Goal: Transaction & Acquisition: Purchase product/service

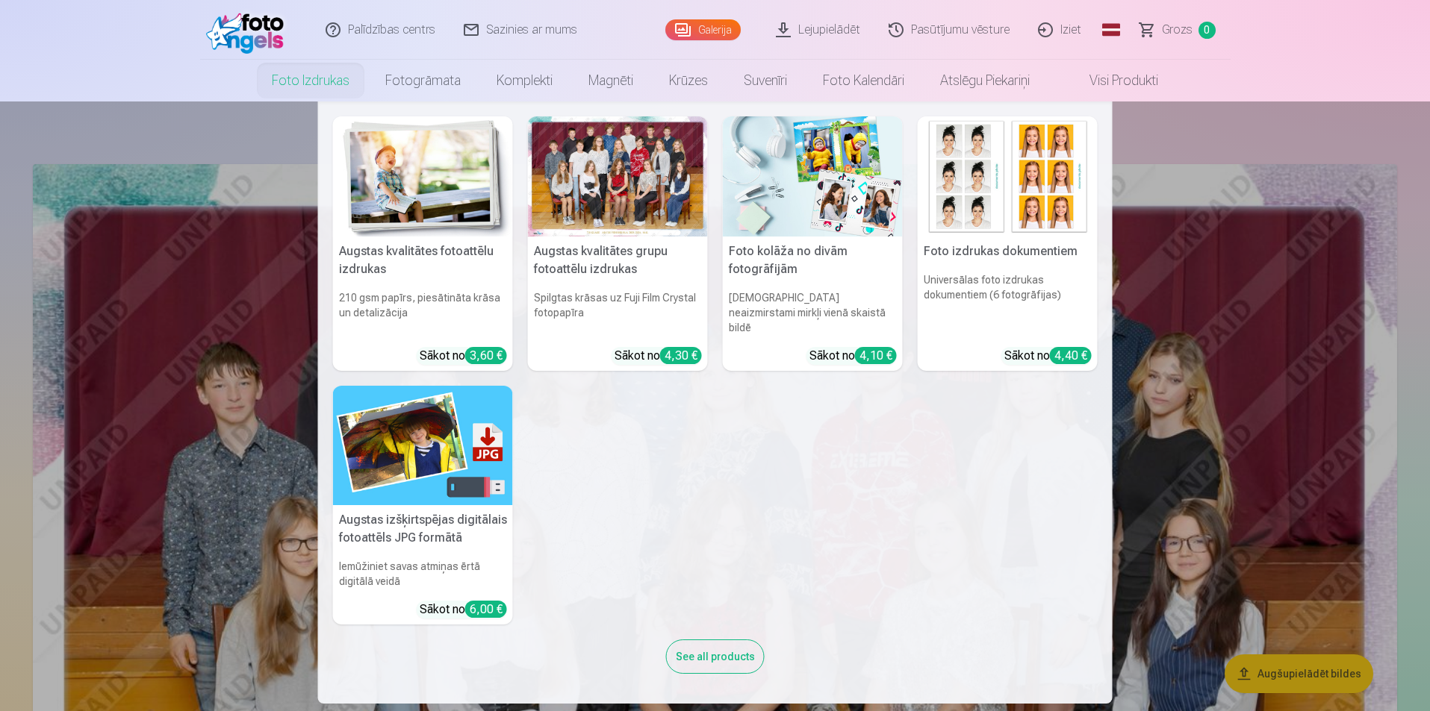
click at [320, 75] on link "Foto izdrukas" at bounding box center [310, 81] width 113 height 42
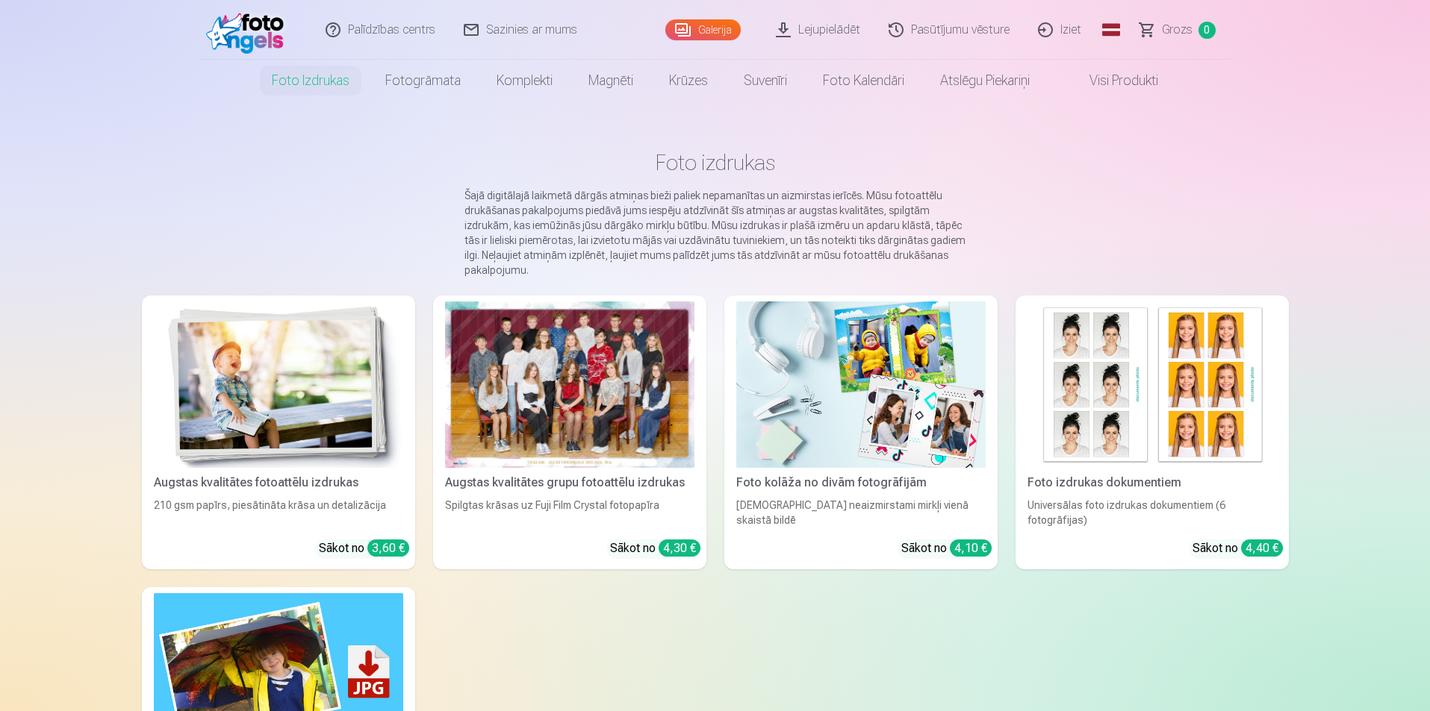
click at [570, 394] on div at bounding box center [569, 385] width 249 height 166
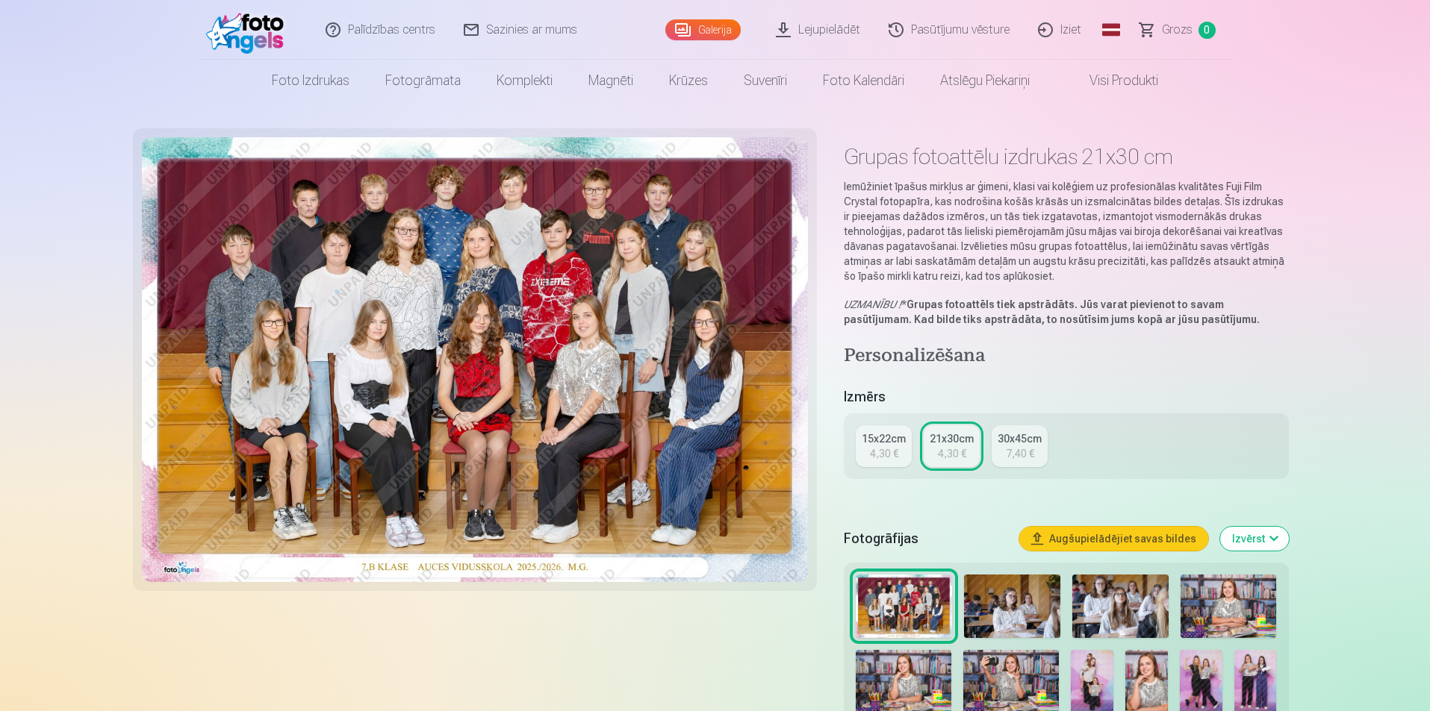
click at [872, 459] on div "4,30 €" at bounding box center [884, 453] width 28 height 15
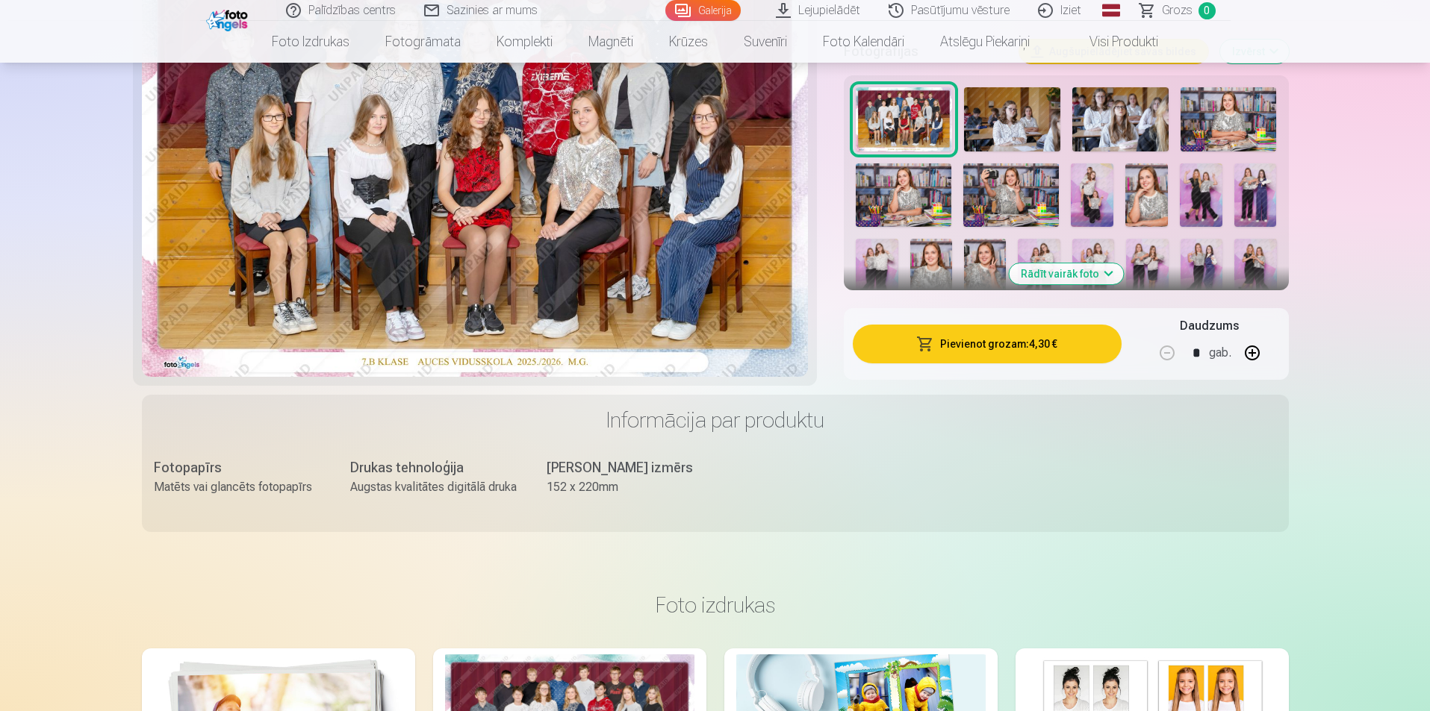
scroll to position [448, 0]
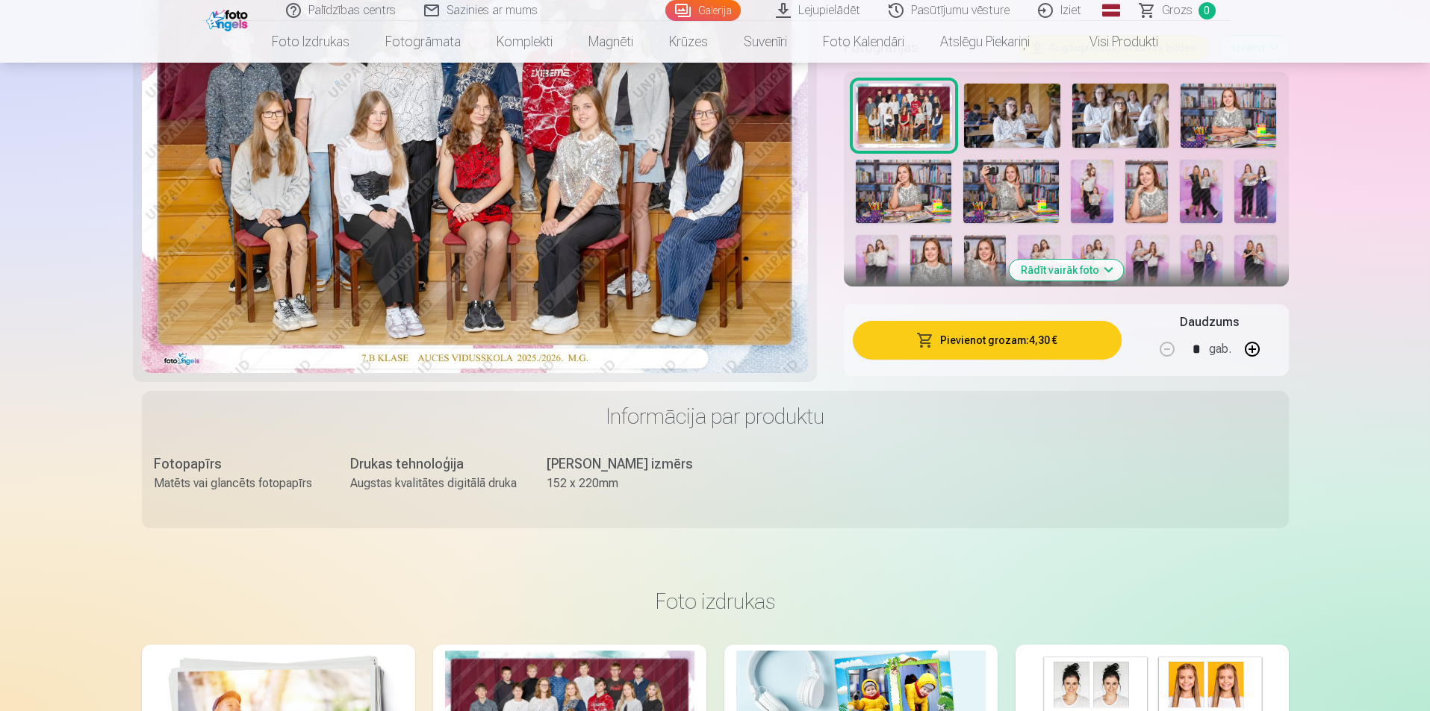
click at [957, 334] on button "Pievienot grozam : 4,30 €" at bounding box center [987, 340] width 268 height 39
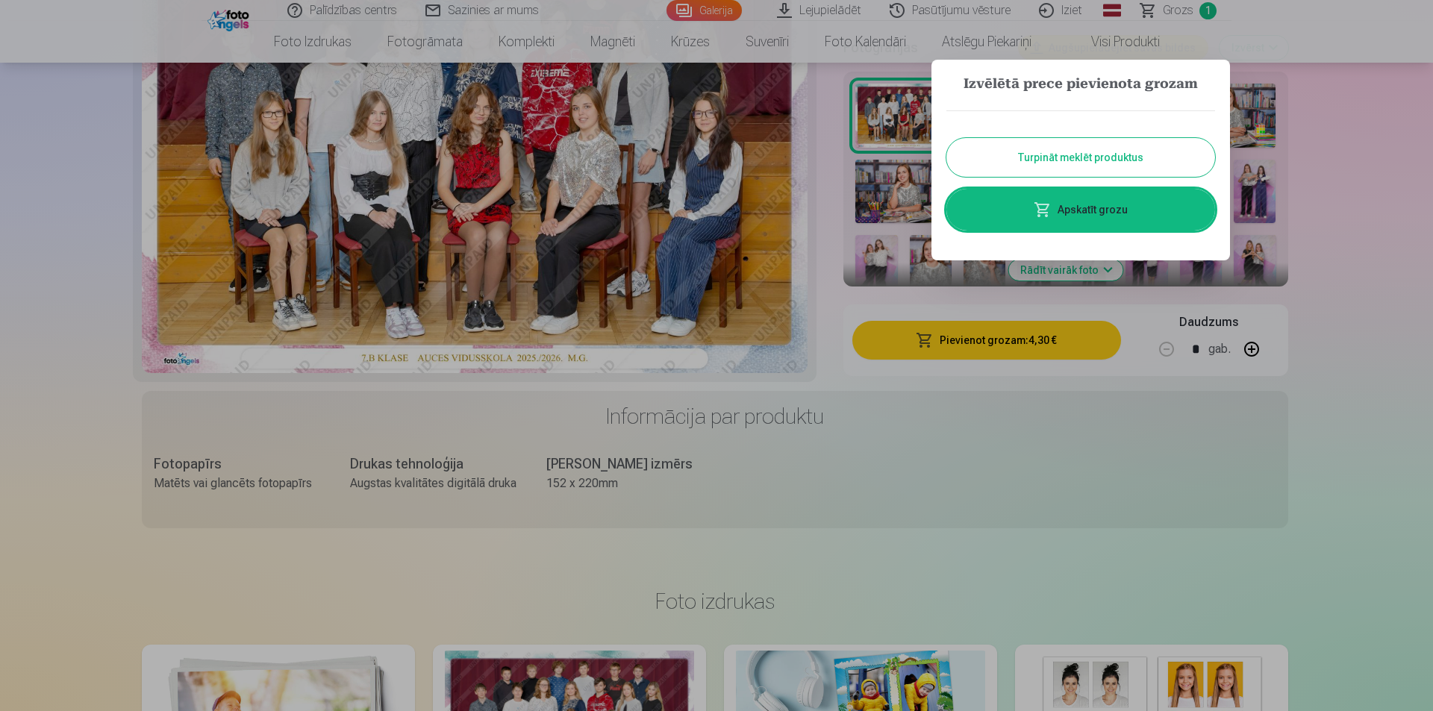
click at [1059, 163] on button "Turpināt meklēt produktus" at bounding box center [1081, 157] width 269 height 39
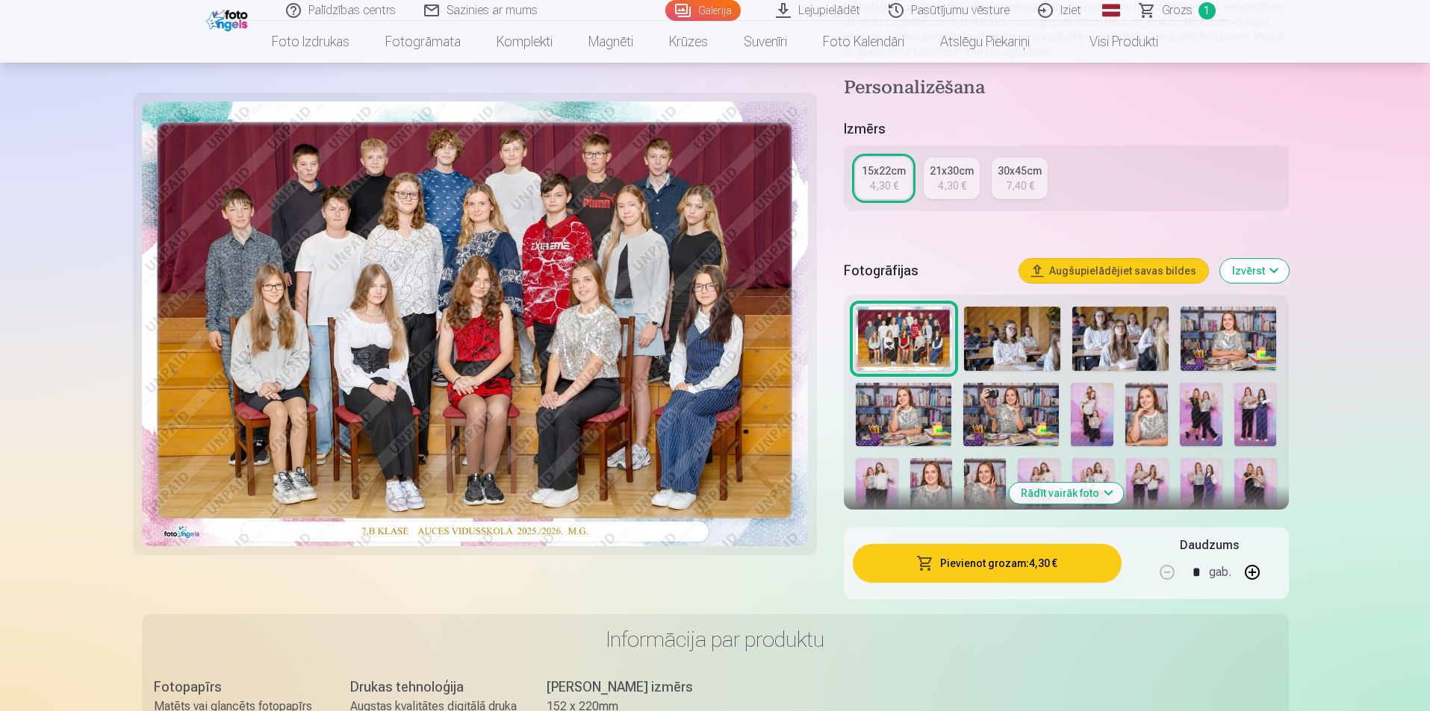
scroll to position [224, 0]
click at [1236, 340] on img at bounding box center [1228, 340] width 96 height 64
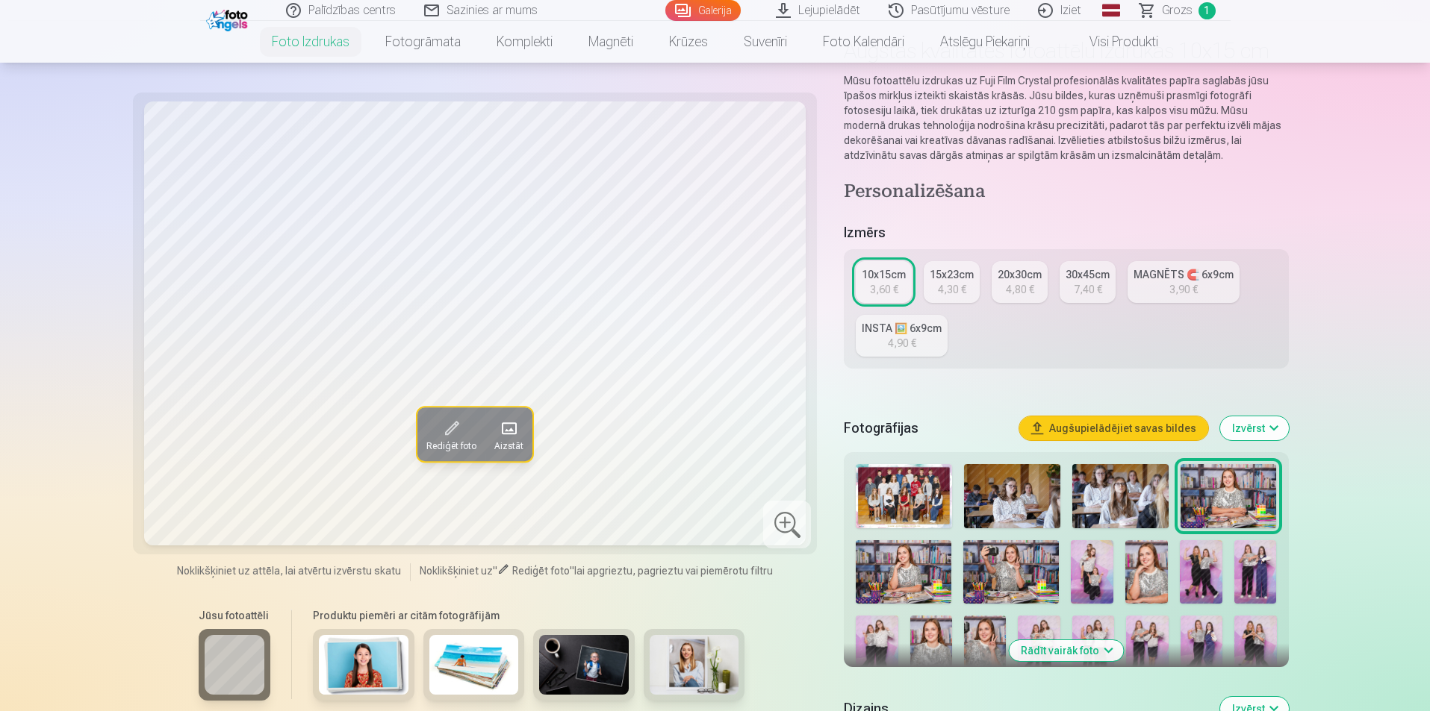
scroll to position [224, 0]
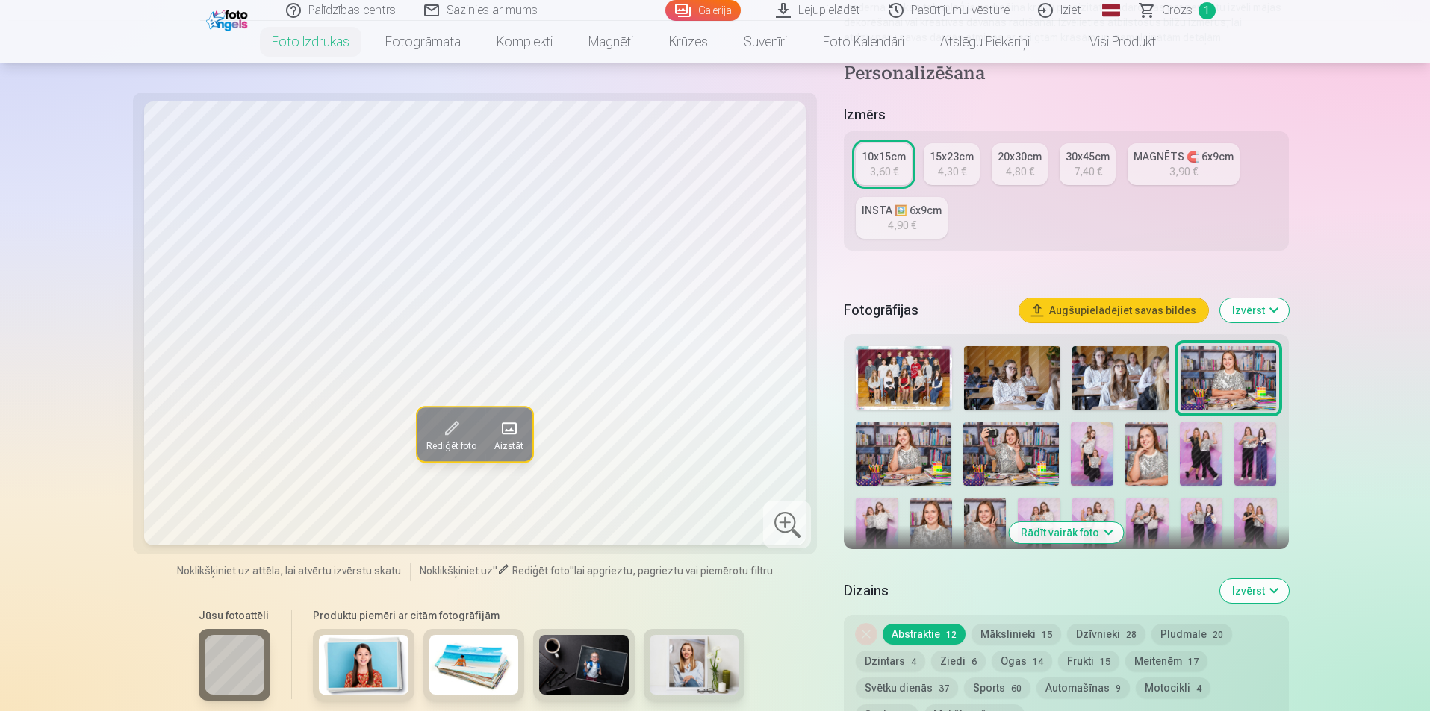
click at [891, 449] on img at bounding box center [904, 454] width 96 height 63
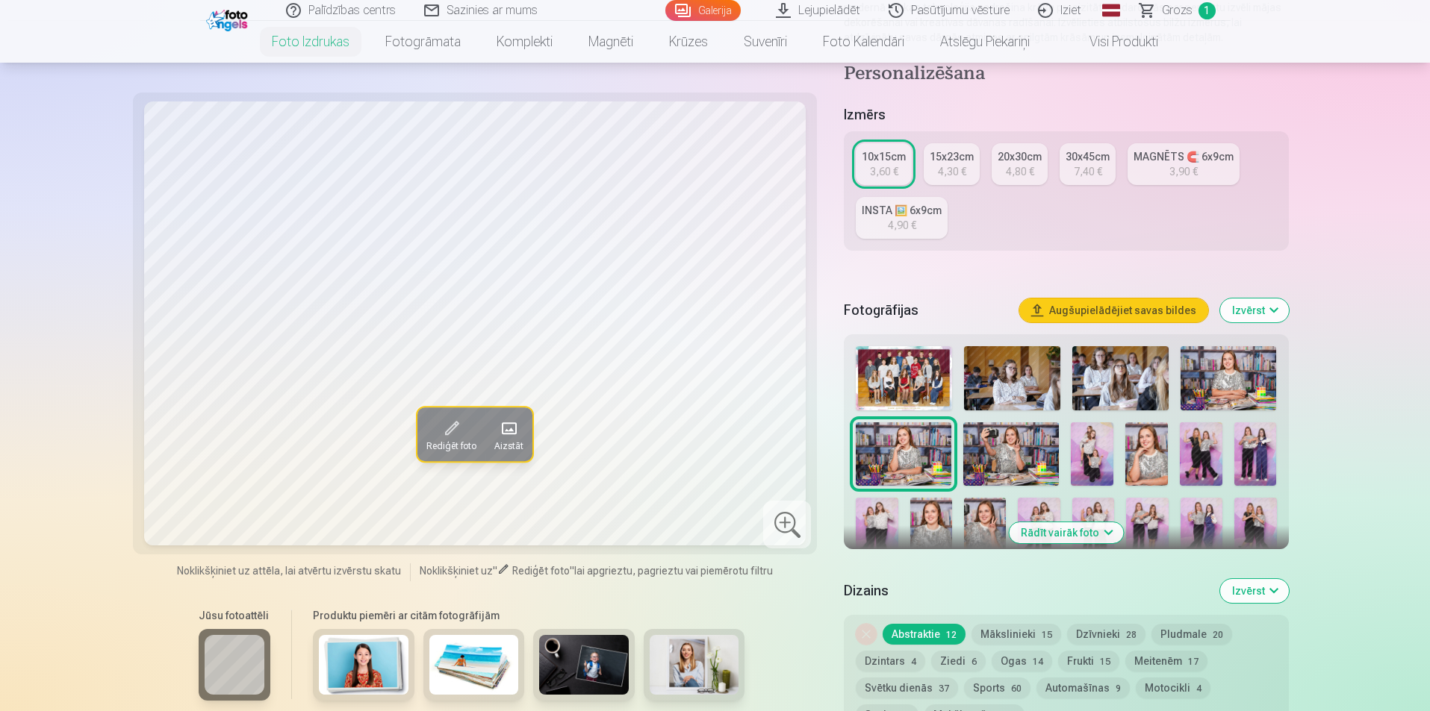
click at [997, 446] on img at bounding box center [1011, 454] width 96 height 63
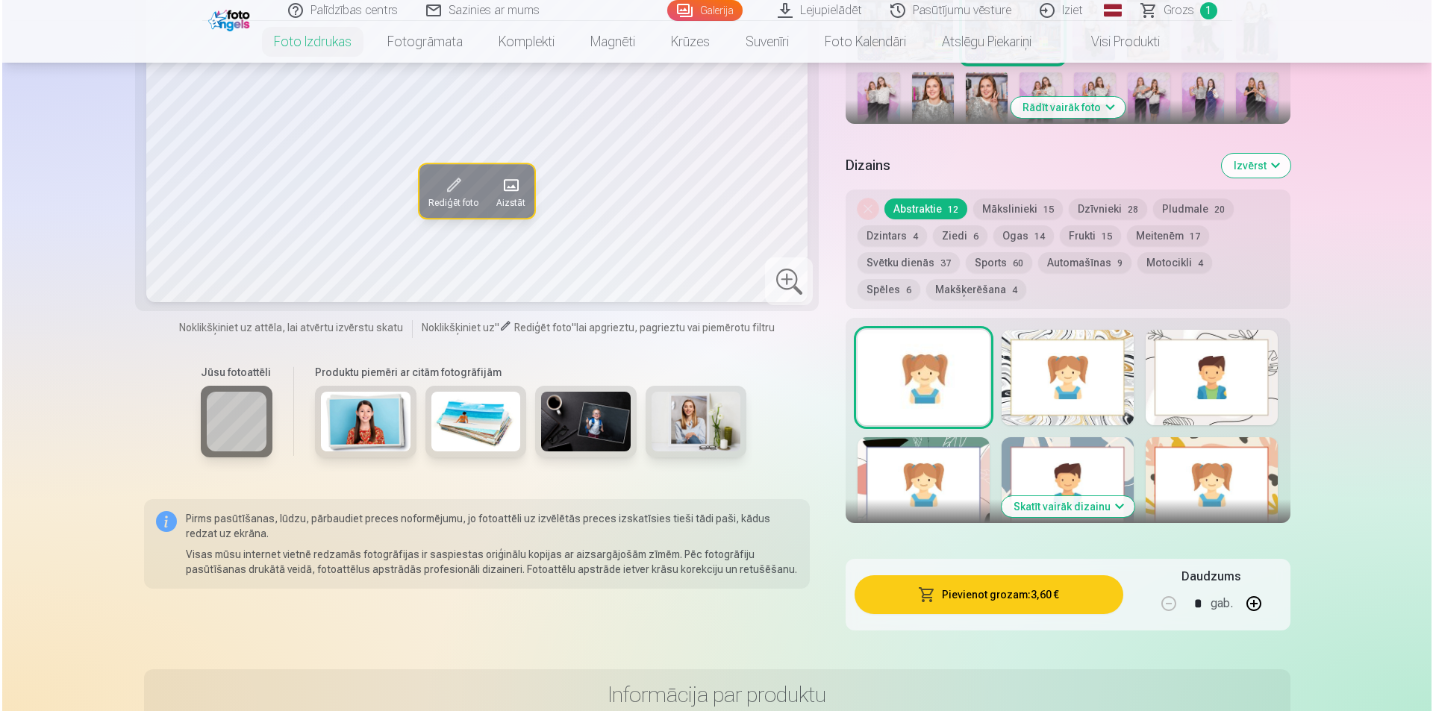
scroll to position [672, 0]
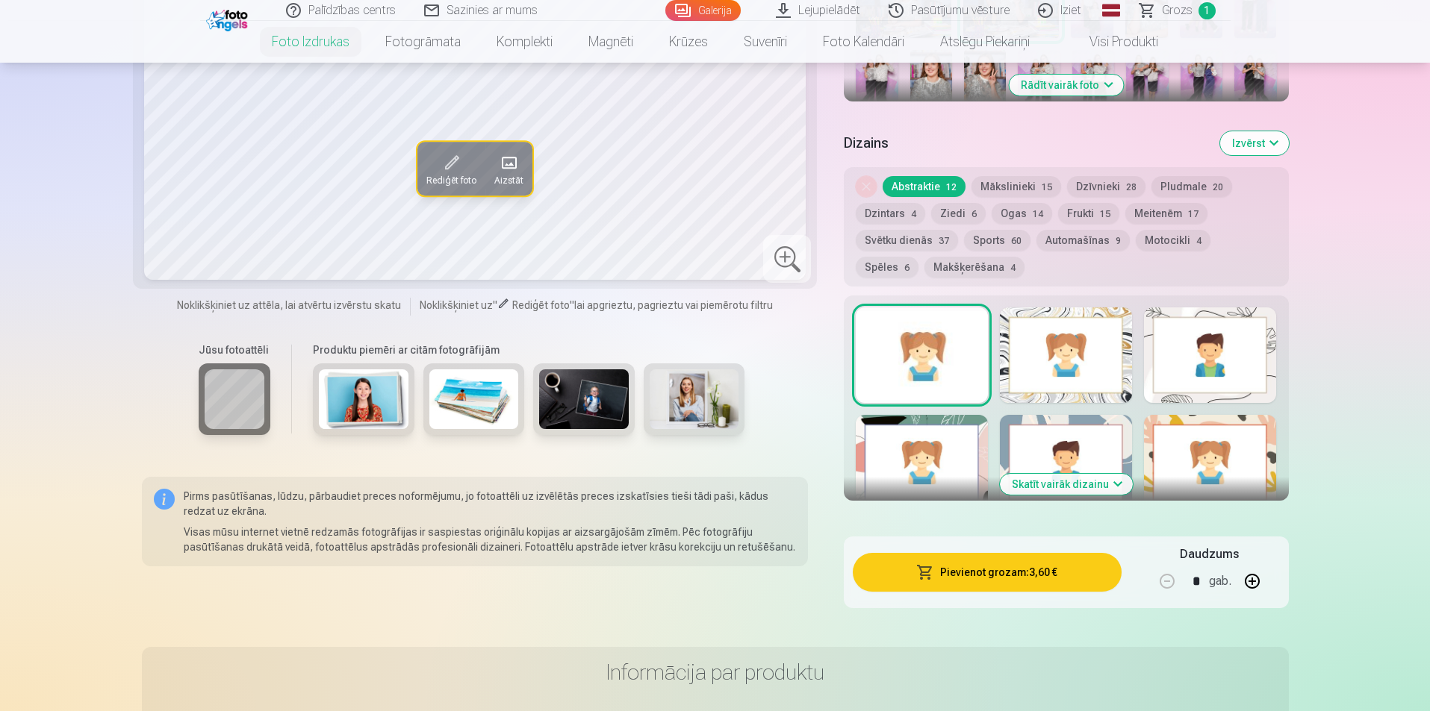
click at [993, 581] on button "Pievienot grozam : 3,60 €" at bounding box center [987, 572] width 268 height 39
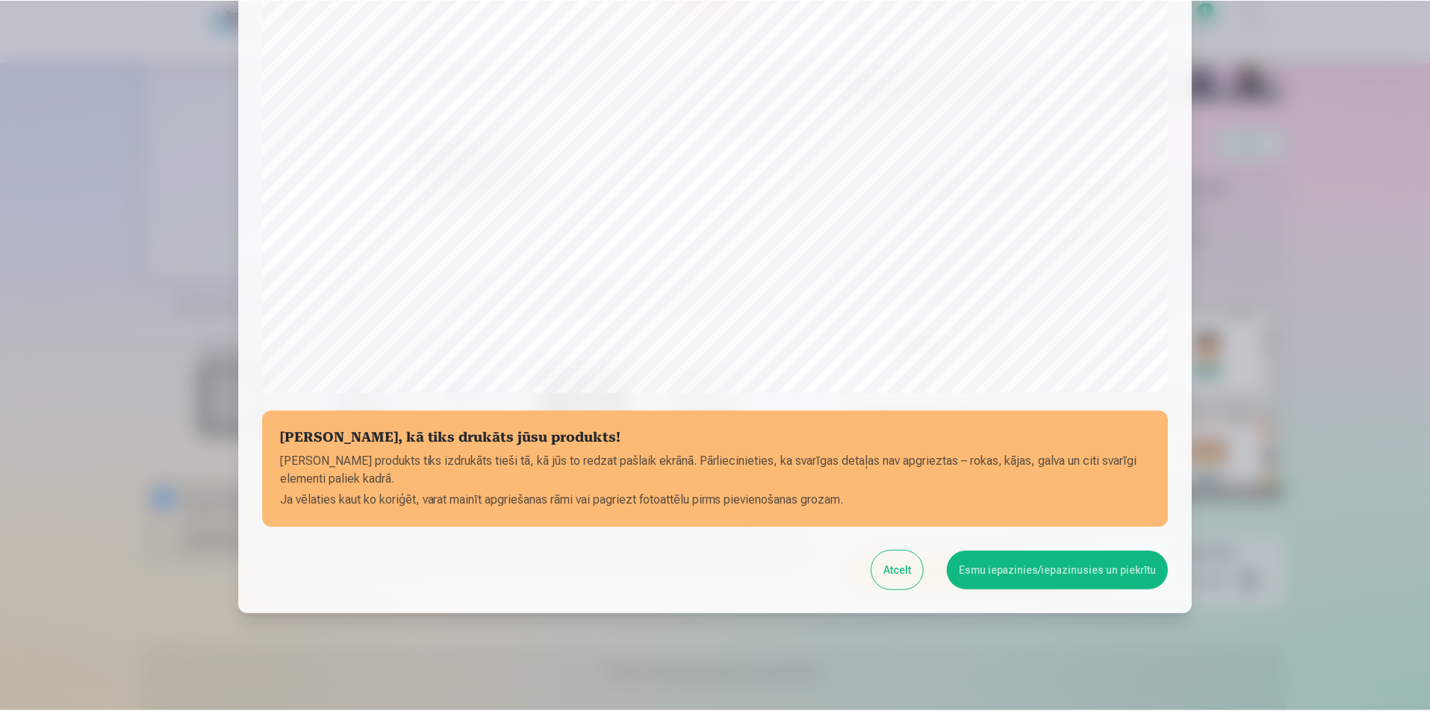
scroll to position [364, 0]
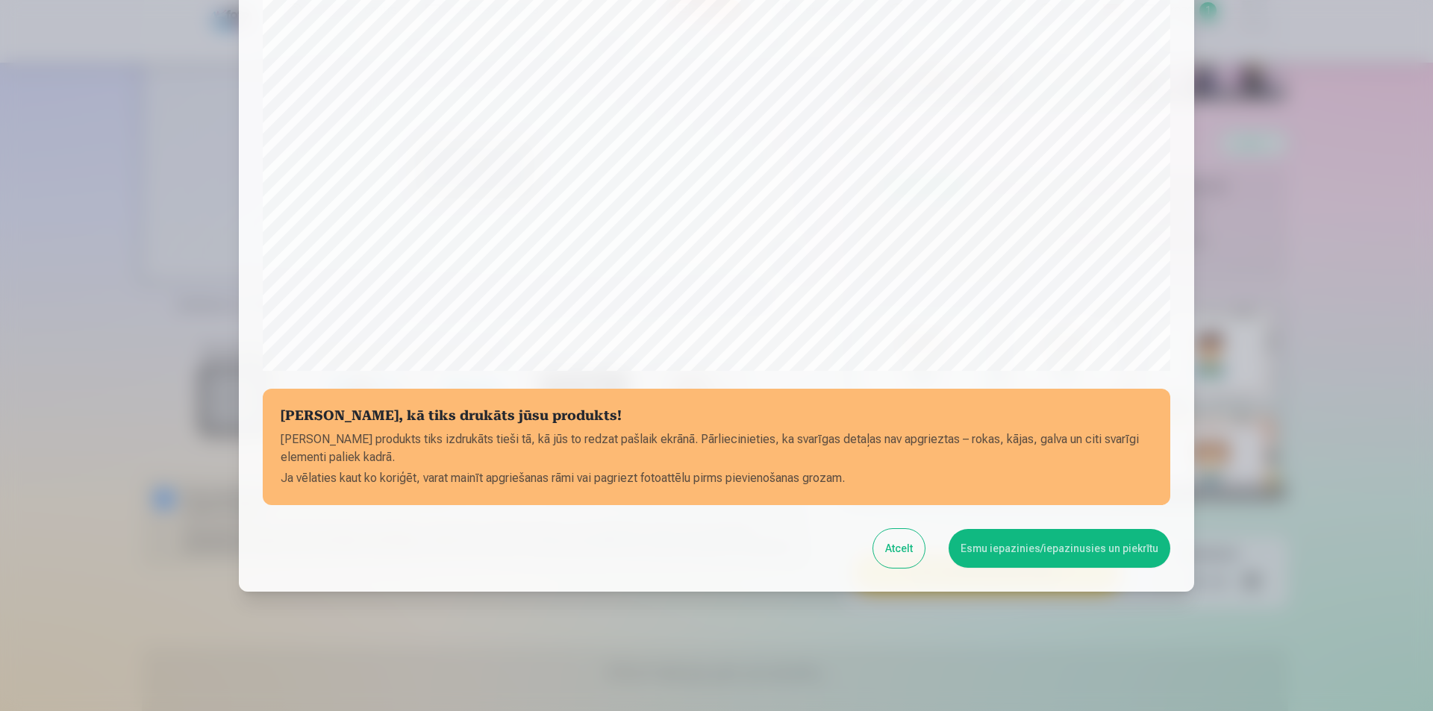
click at [992, 557] on button "Esmu iepazinies/iepazinusies un piekrītu" at bounding box center [1060, 548] width 222 height 39
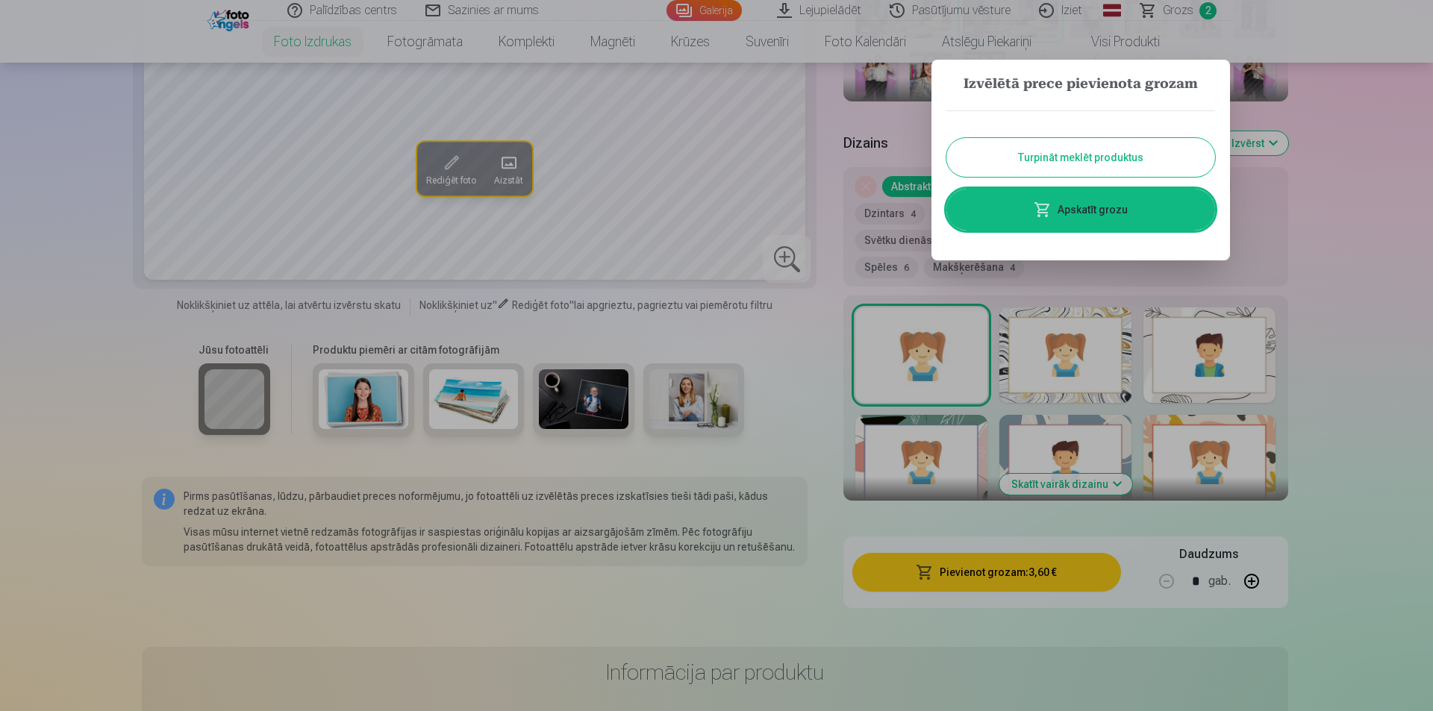
click at [1131, 162] on button "Turpināt meklēt produktus" at bounding box center [1081, 157] width 269 height 39
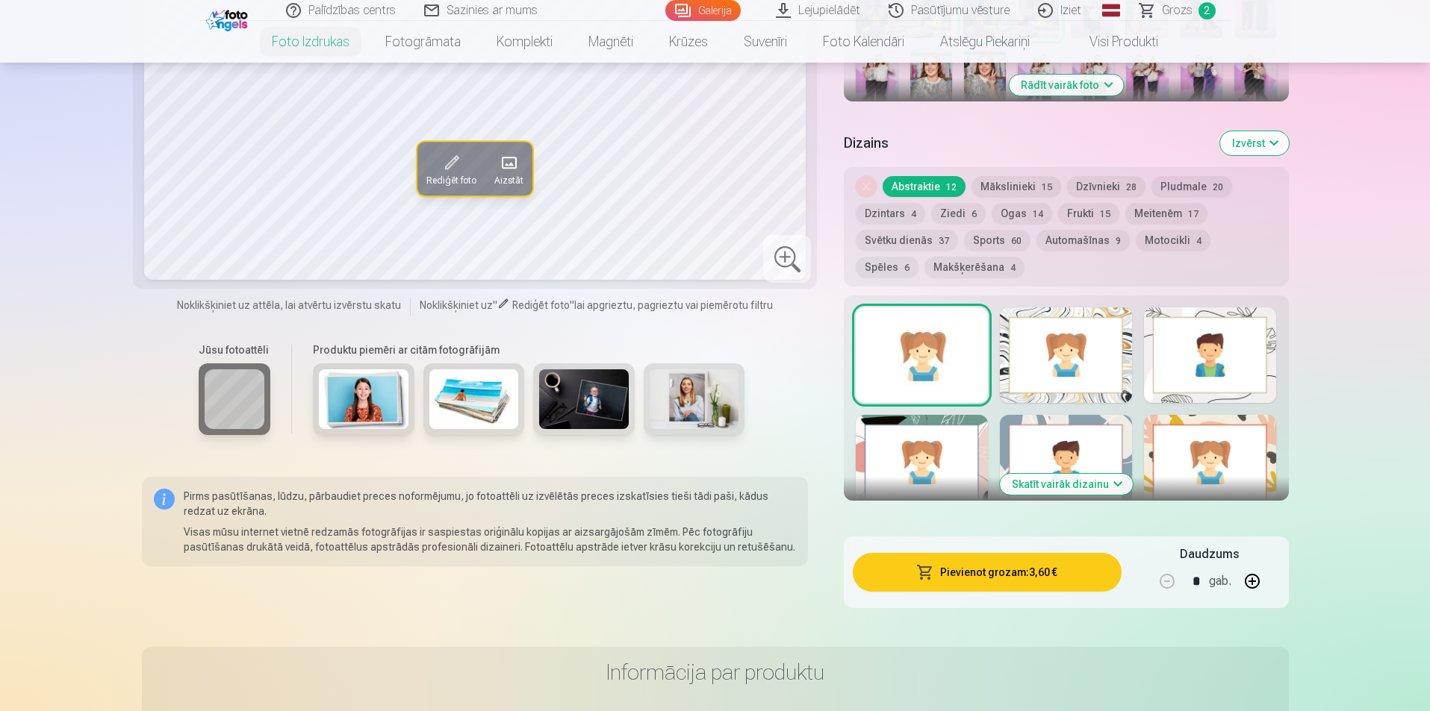
scroll to position [373, 0]
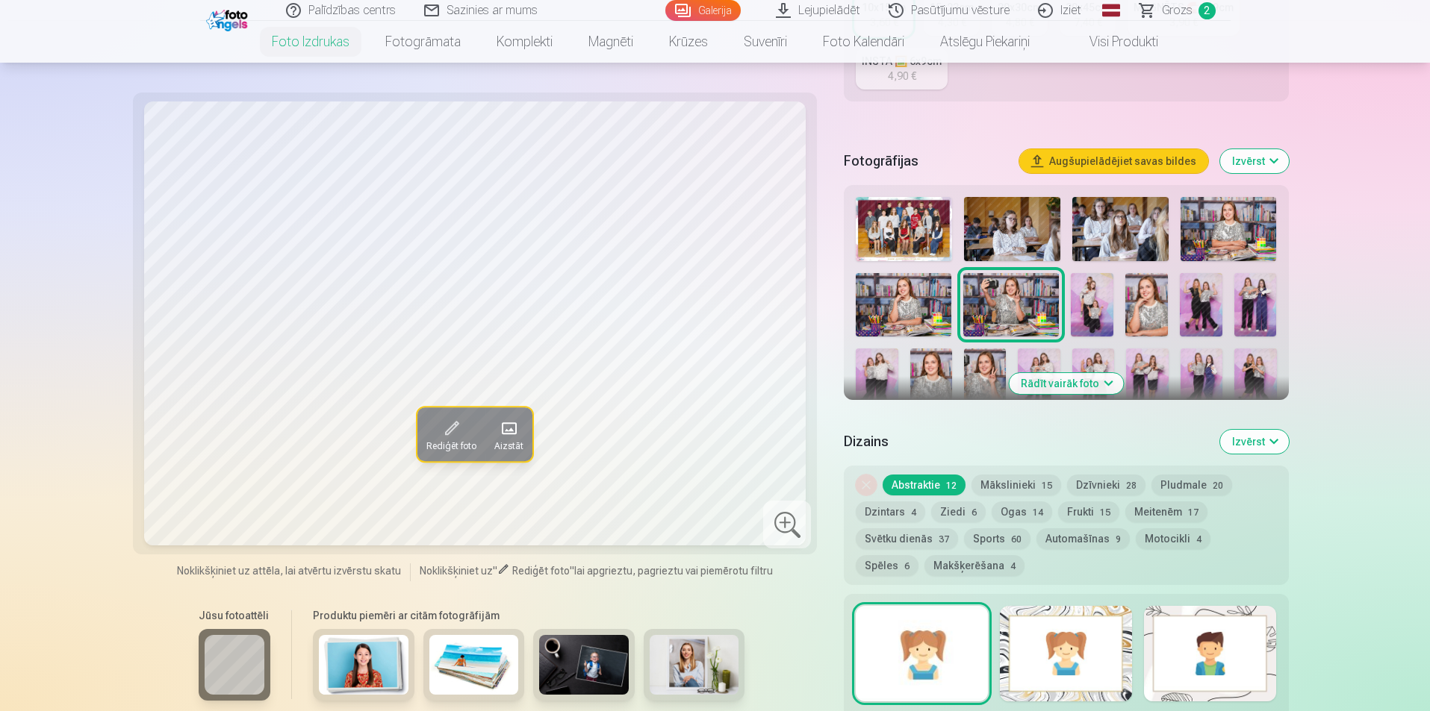
click at [1090, 305] on img at bounding box center [1092, 304] width 43 height 63
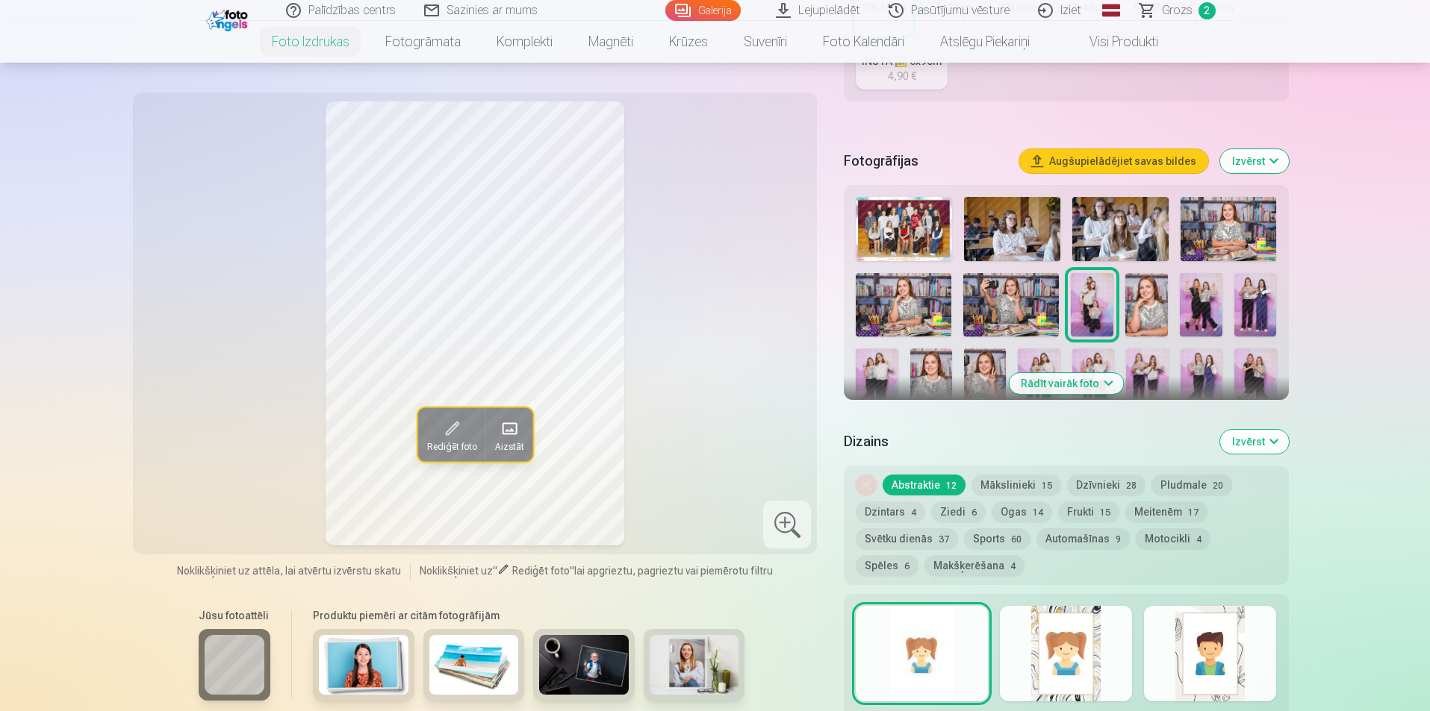
click at [1144, 298] on img at bounding box center [1146, 304] width 43 height 63
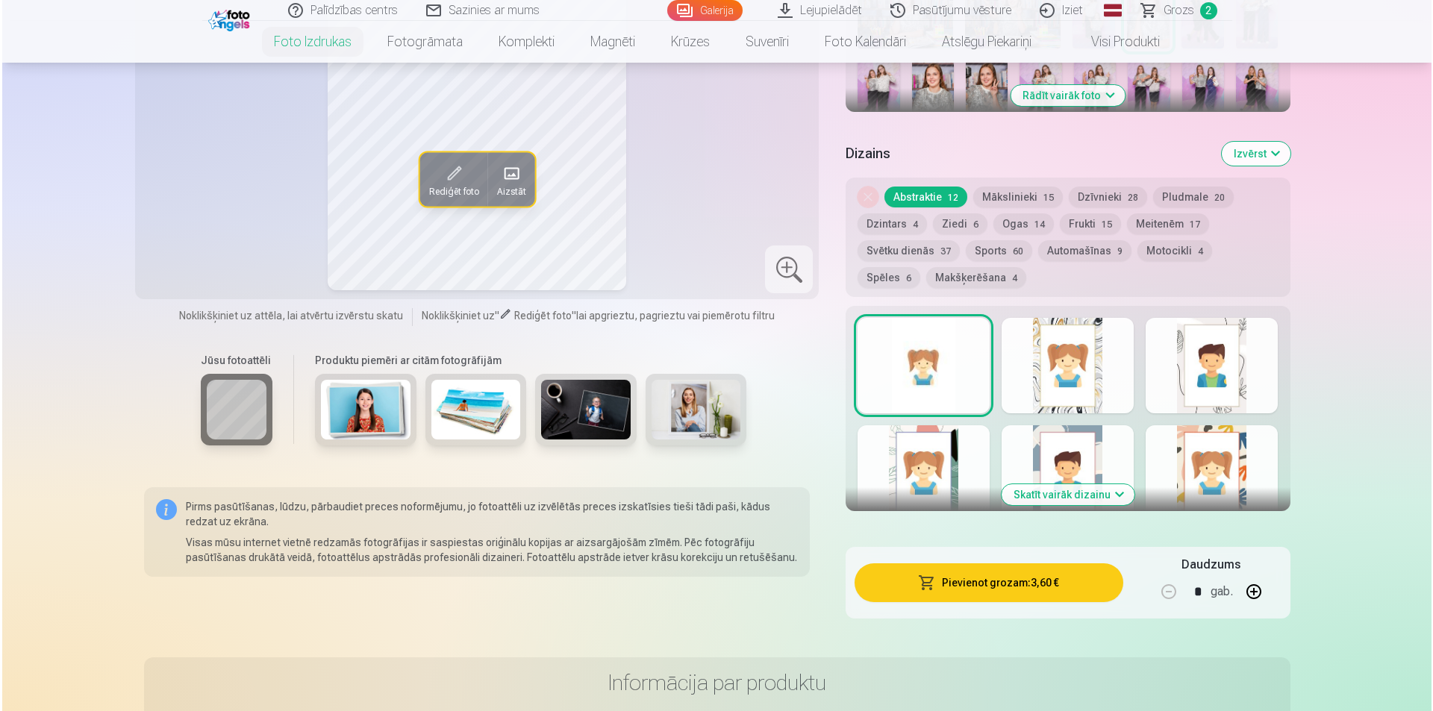
scroll to position [821, 0]
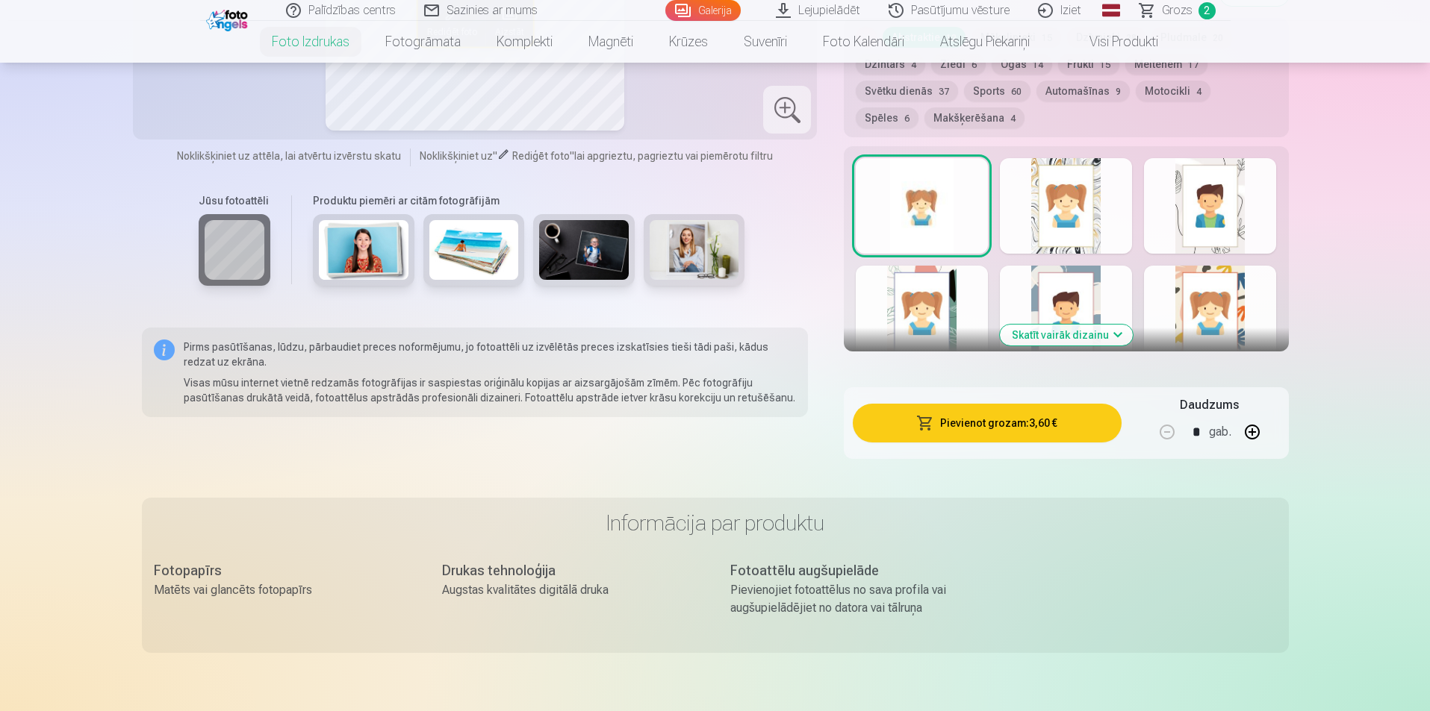
click at [986, 432] on button "Pievienot grozam : 3,60 €" at bounding box center [987, 423] width 268 height 39
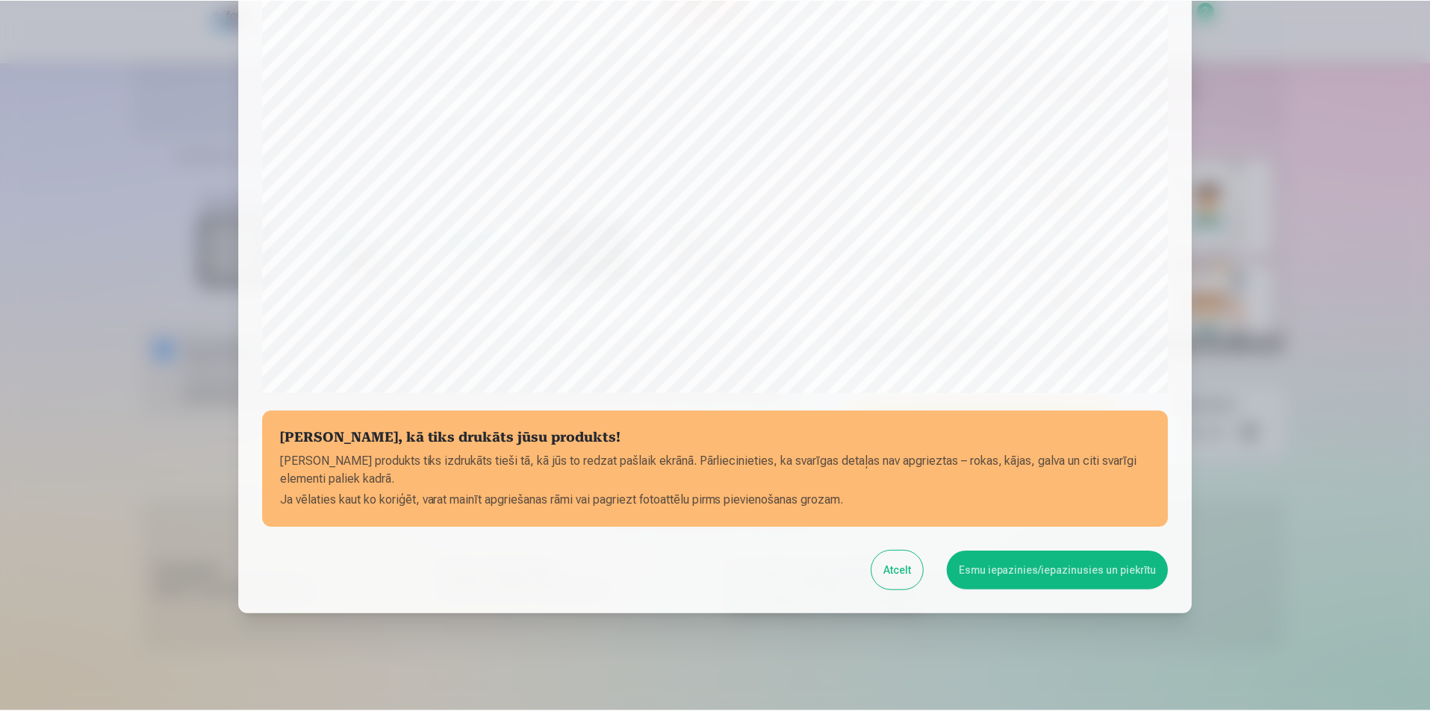
scroll to position [364, 0]
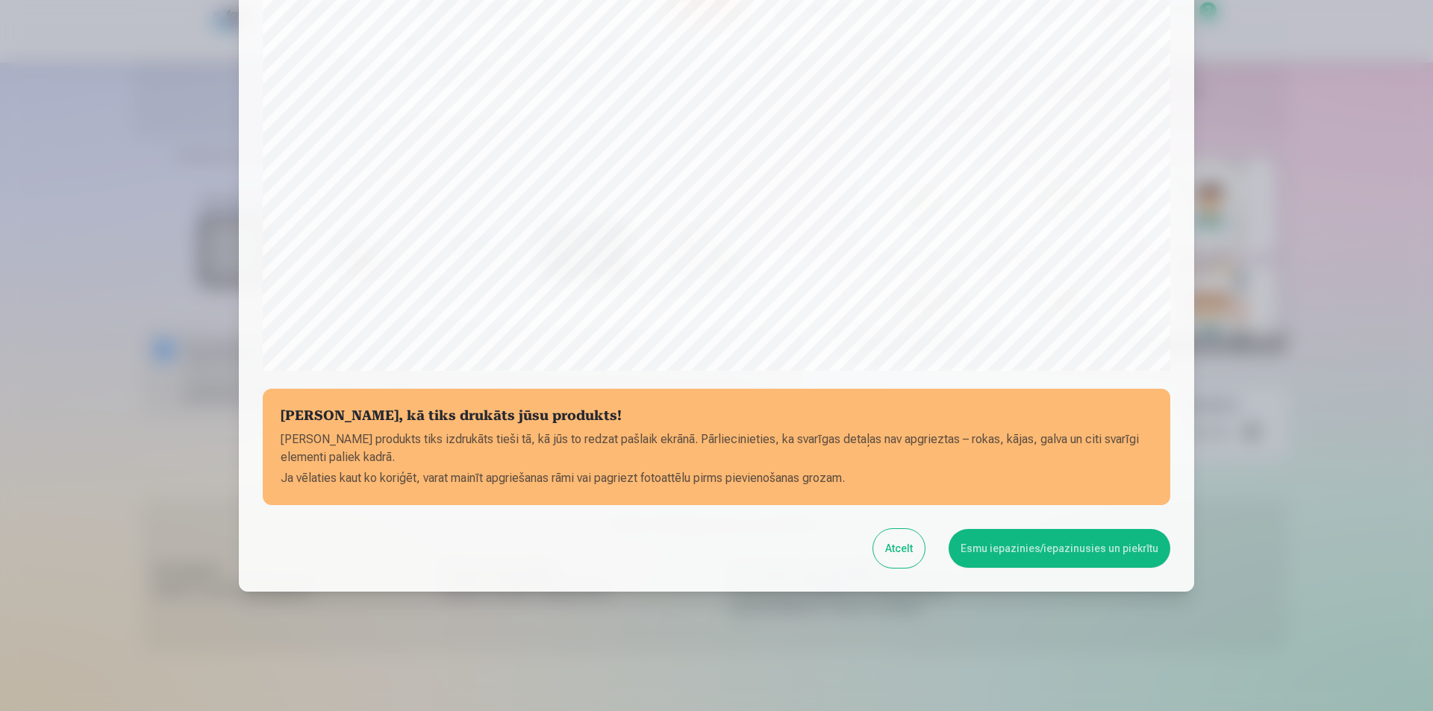
click at [1062, 546] on button "Esmu iepazinies/iepazinusies un piekrītu" at bounding box center [1060, 548] width 222 height 39
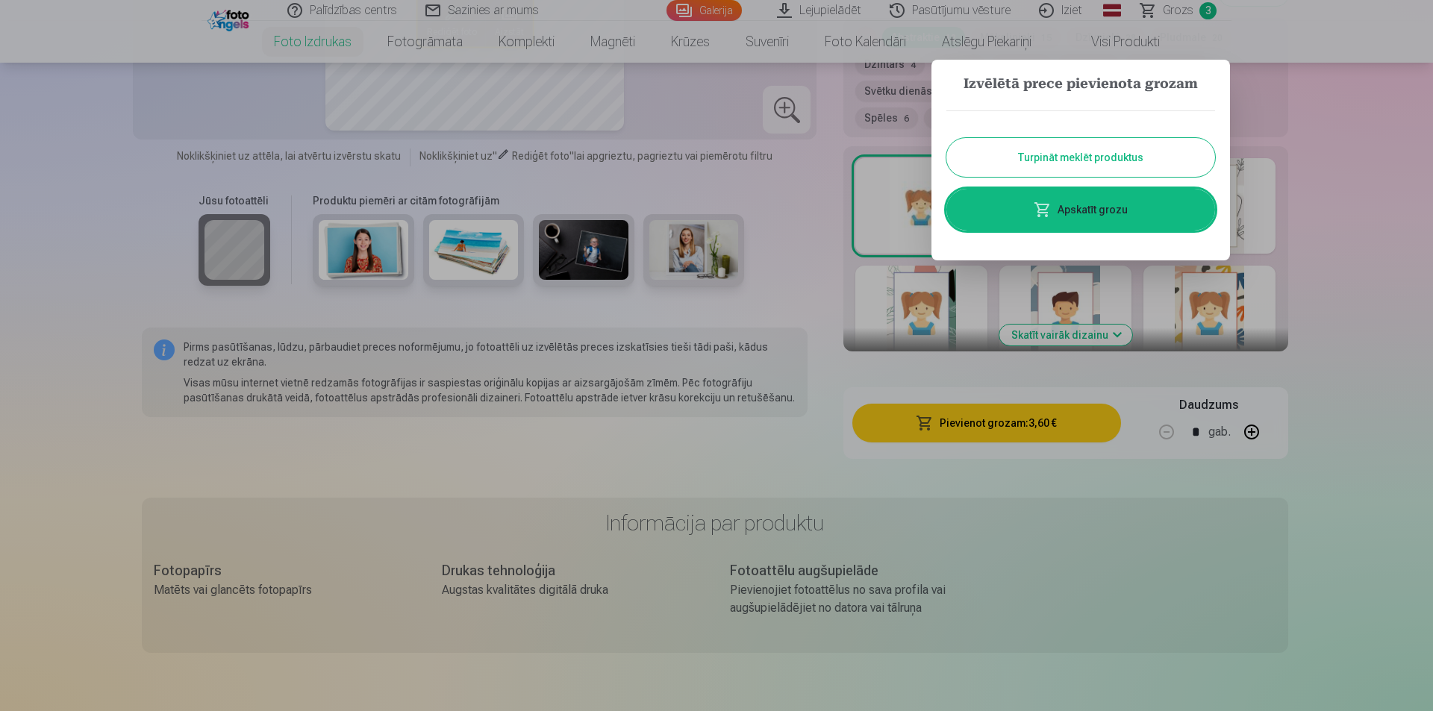
click at [1050, 160] on button "Turpināt meklēt produktus" at bounding box center [1081, 157] width 269 height 39
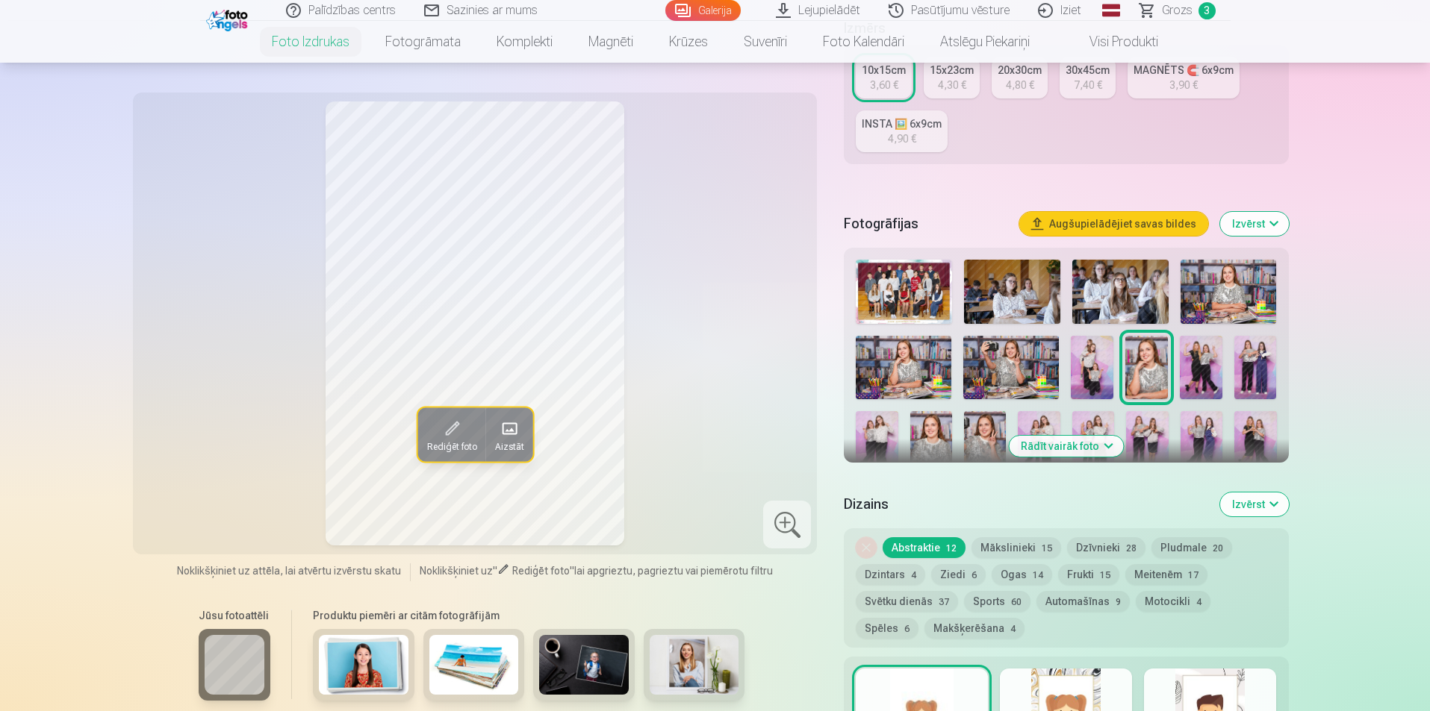
scroll to position [224, 0]
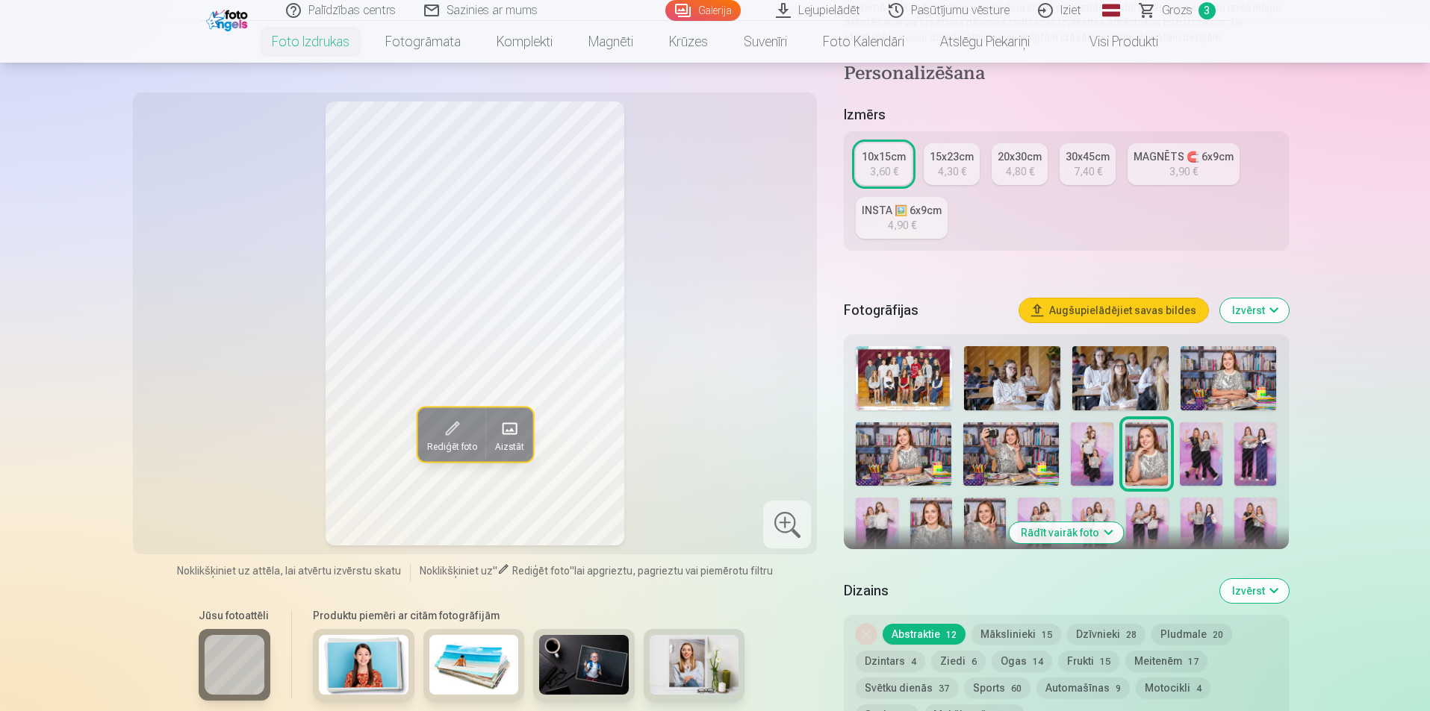
click at [1197, 449] on img at bounding box center [1201, 454] width 43 height 63
click at [1248, 446] on img at bounding box center [1255, 454] width 43 height 63
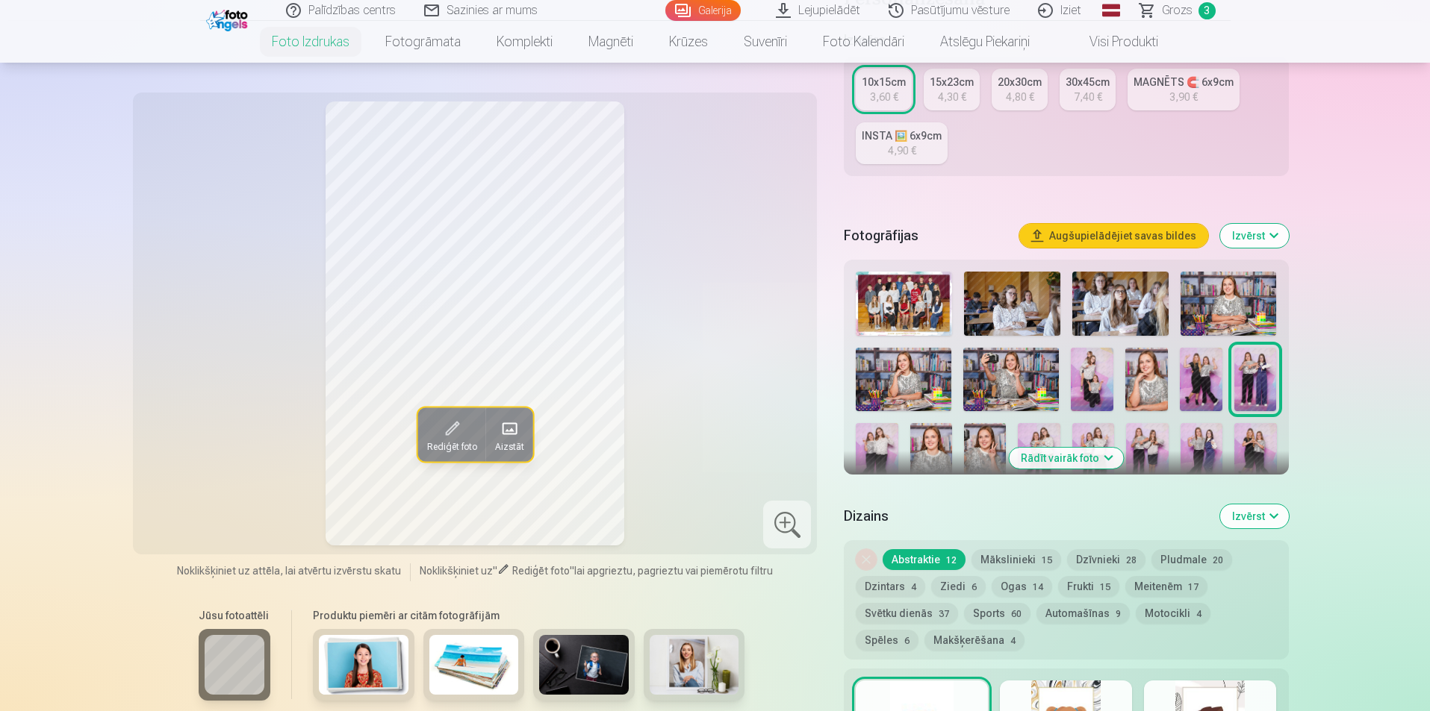
click at [882, 437] on img at bounding box center [877, 454] width 42 height 63
click at [932, 443] on img at bounding box center [931, 454] width 42 height 63
click at [984, 443] on img at bounding box center [985, 454] width 42 height 63
click at [1045, 427] on img at bounding box center [1039, 454] width 42 height 63
click at [1150, 429] on img at bounding box center [1147, 454] width 42 height 63
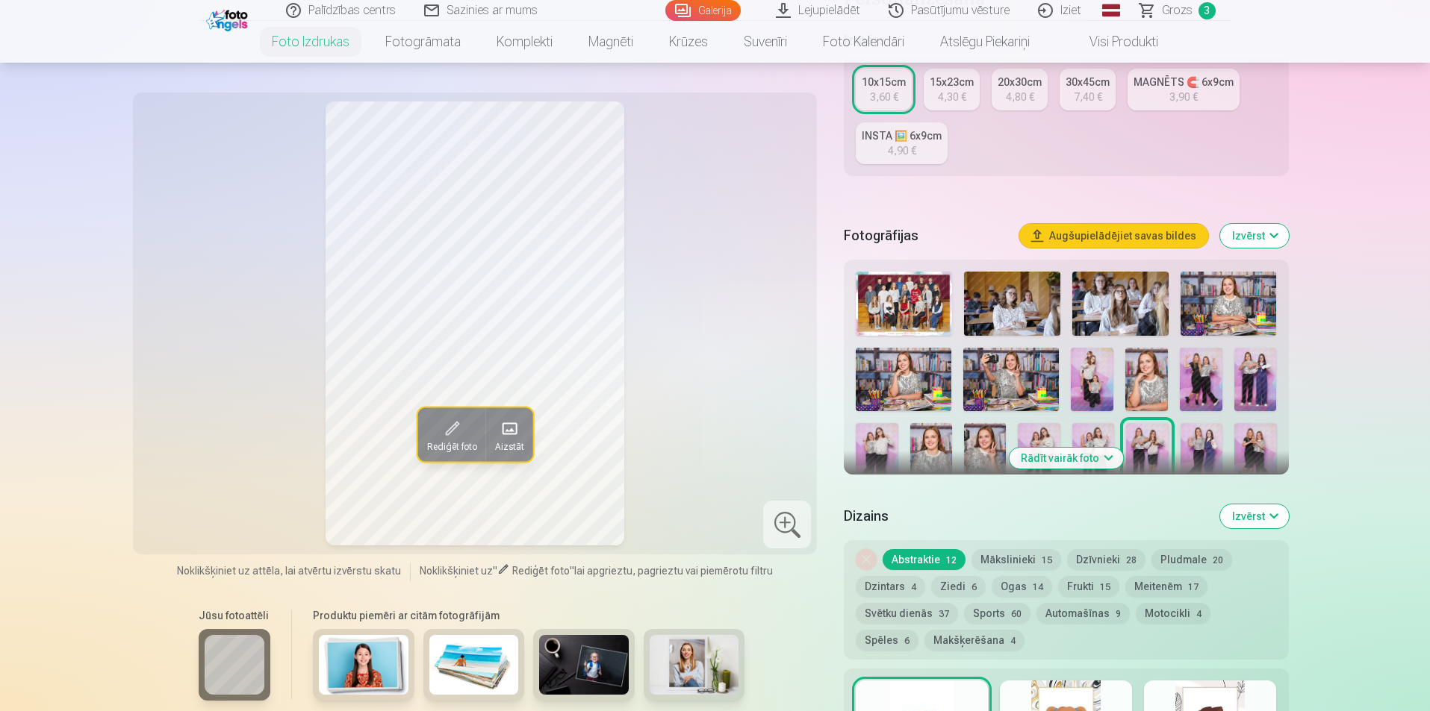
click at [1254, 437] on img at bounding box center [1255, 454] width 42 height 63
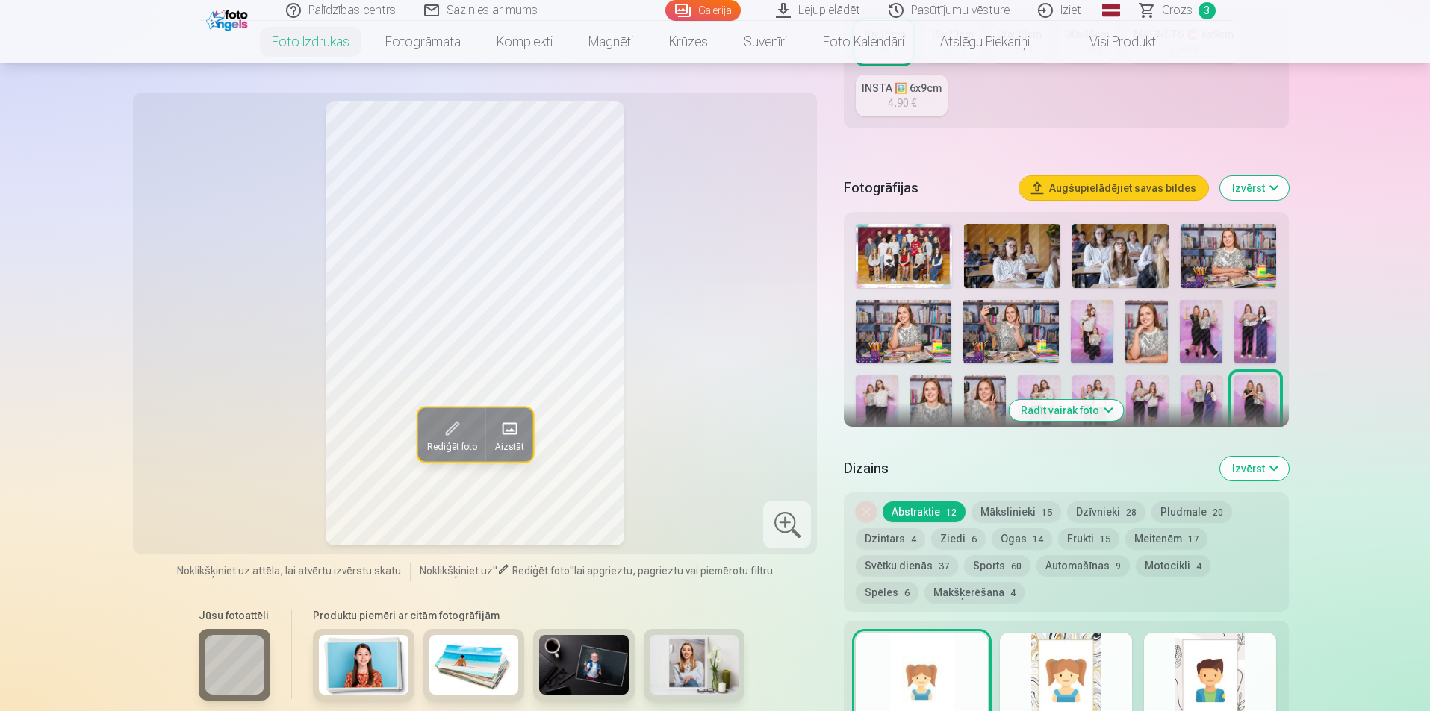
scroll to position [373, 0]
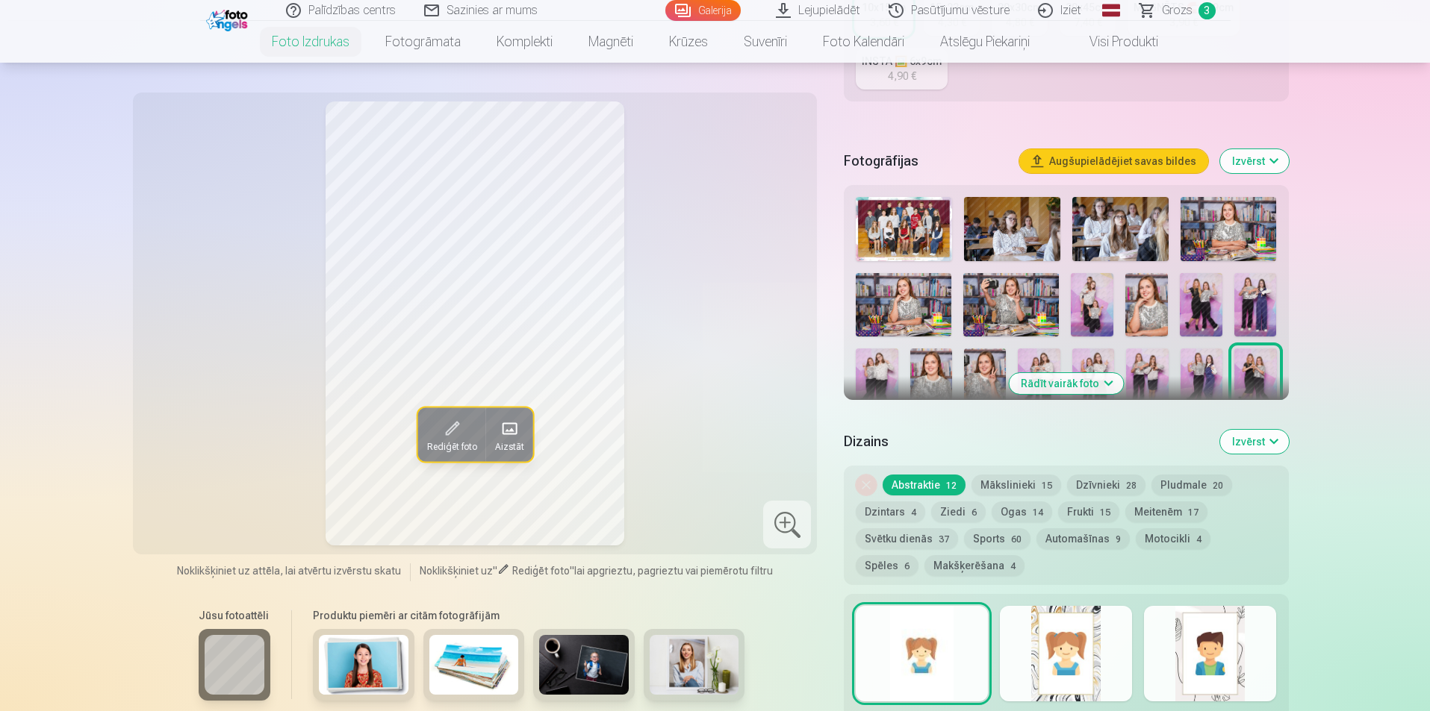
click at [1089, 382] on button "Rādīt vairāk foto" at bounding box center [1066, 383] width 114 height 21
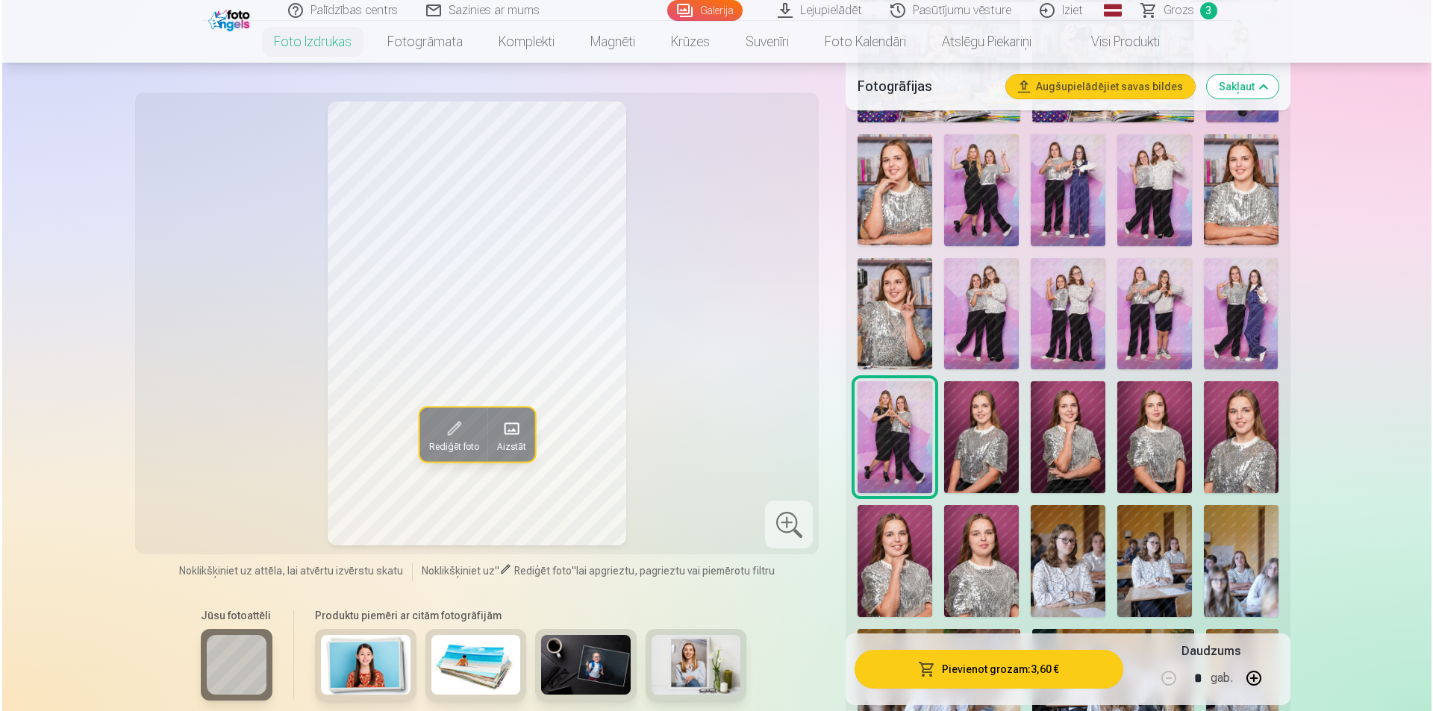
scroll to position [896, 0]
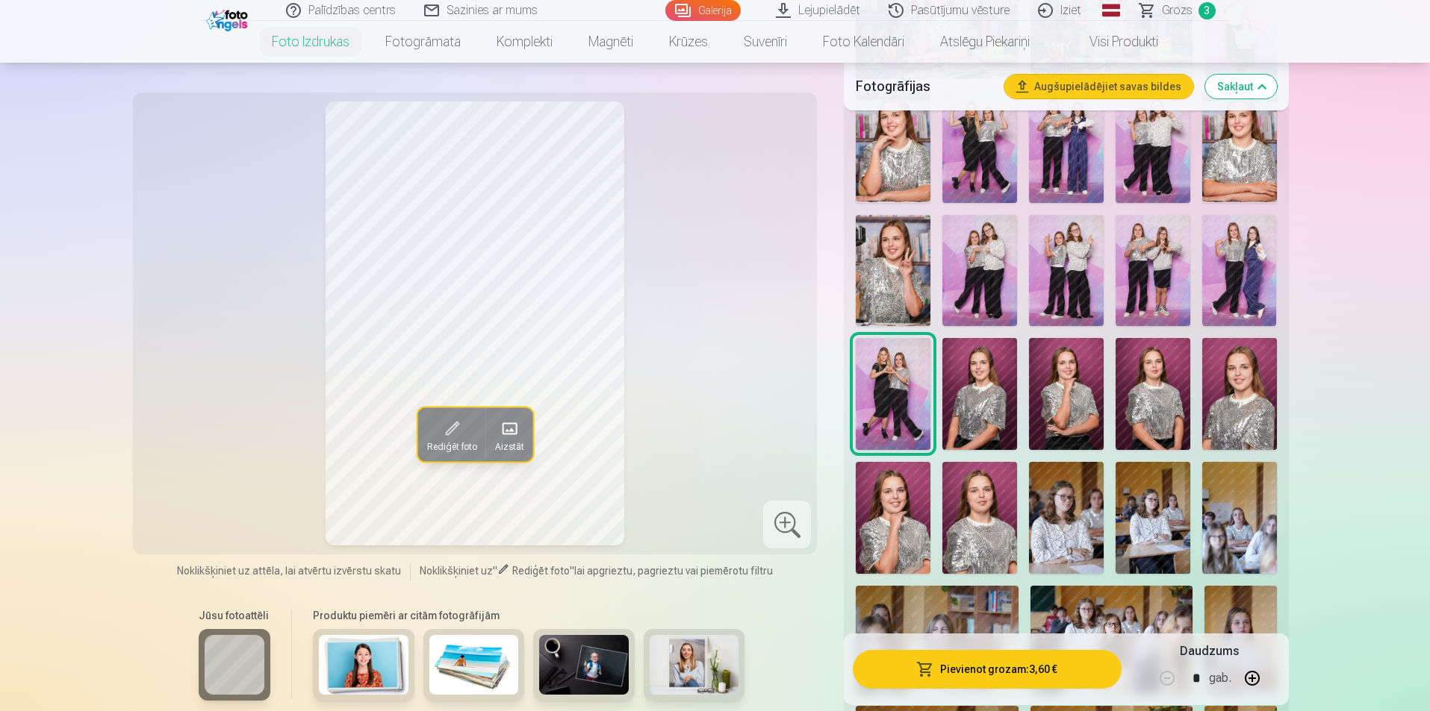
click at [971, 379] on img at bounding box center [979, 394] width 75 height 112
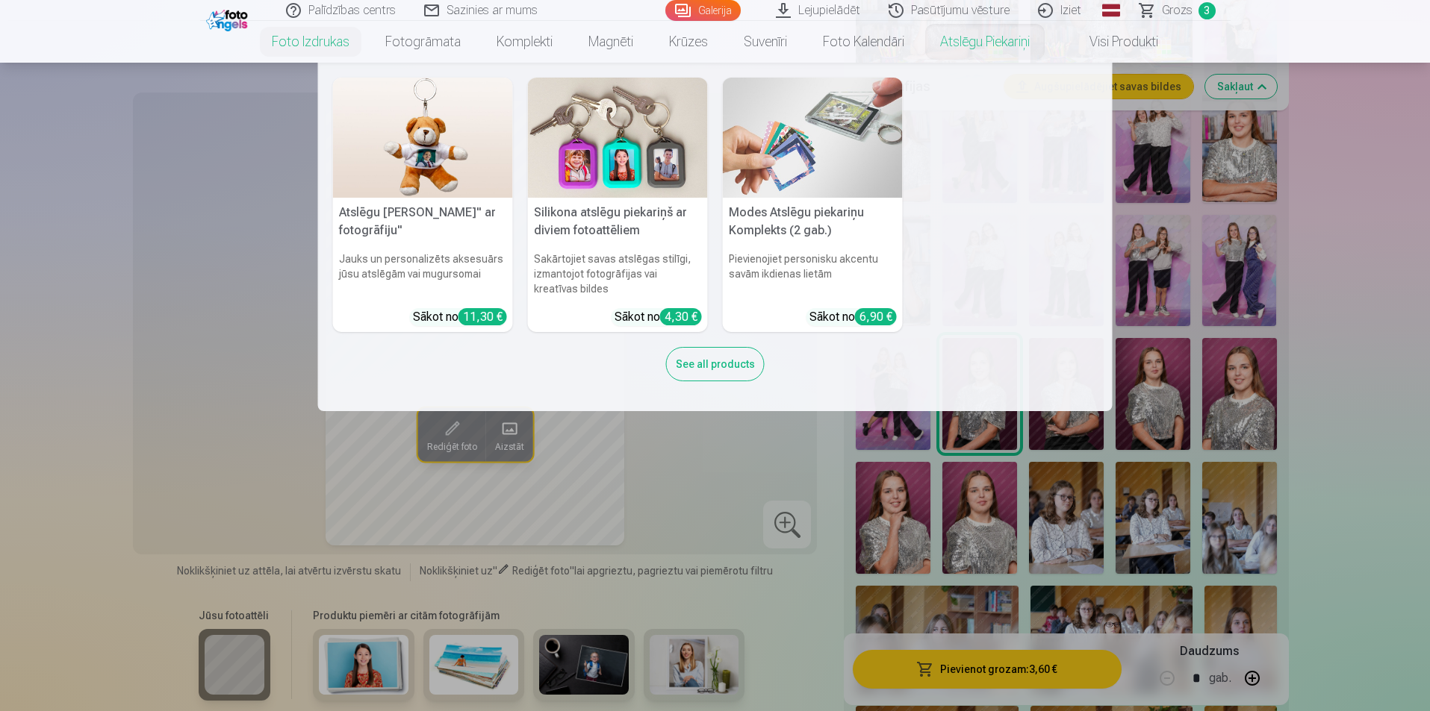
click at [1262, 84] on nav "Atslēgu piekariņš Lācītis" ar fotogrāfiju" Jauks un personalizēts aksesuārs jūs…" at bounding box center [715, 237] width 1430 height 349
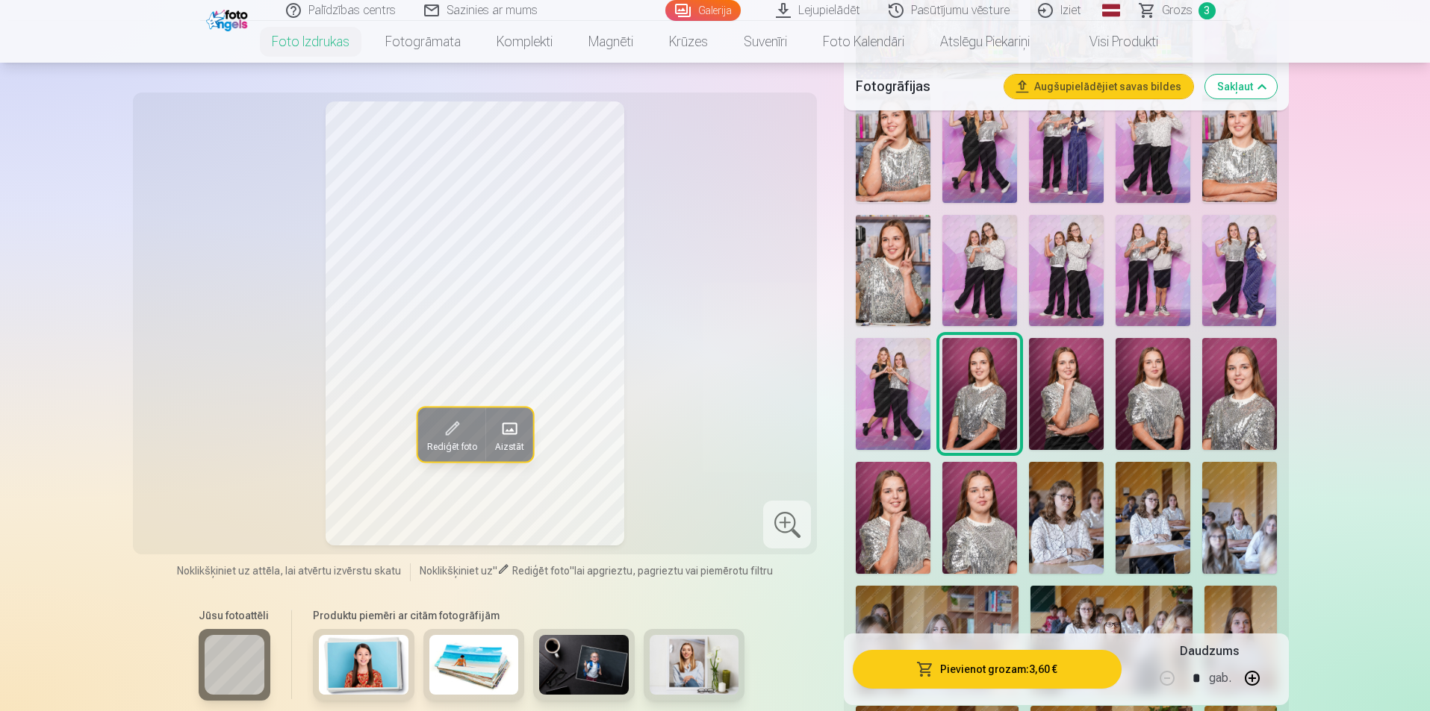
click at [980, 669] on button "Pievienot grozam : 3,60 €" at bounding box center [987, 669] width 268 height 39
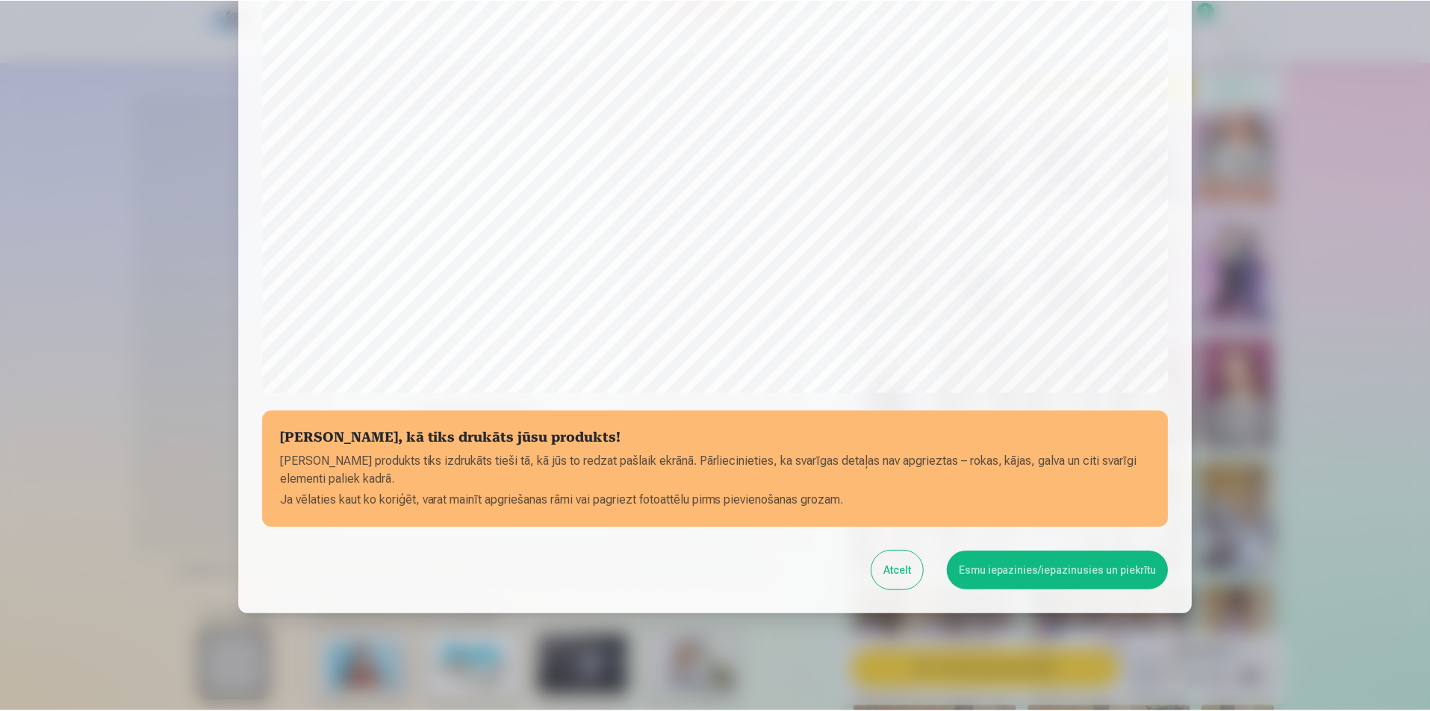
scroll to position [364, 0]
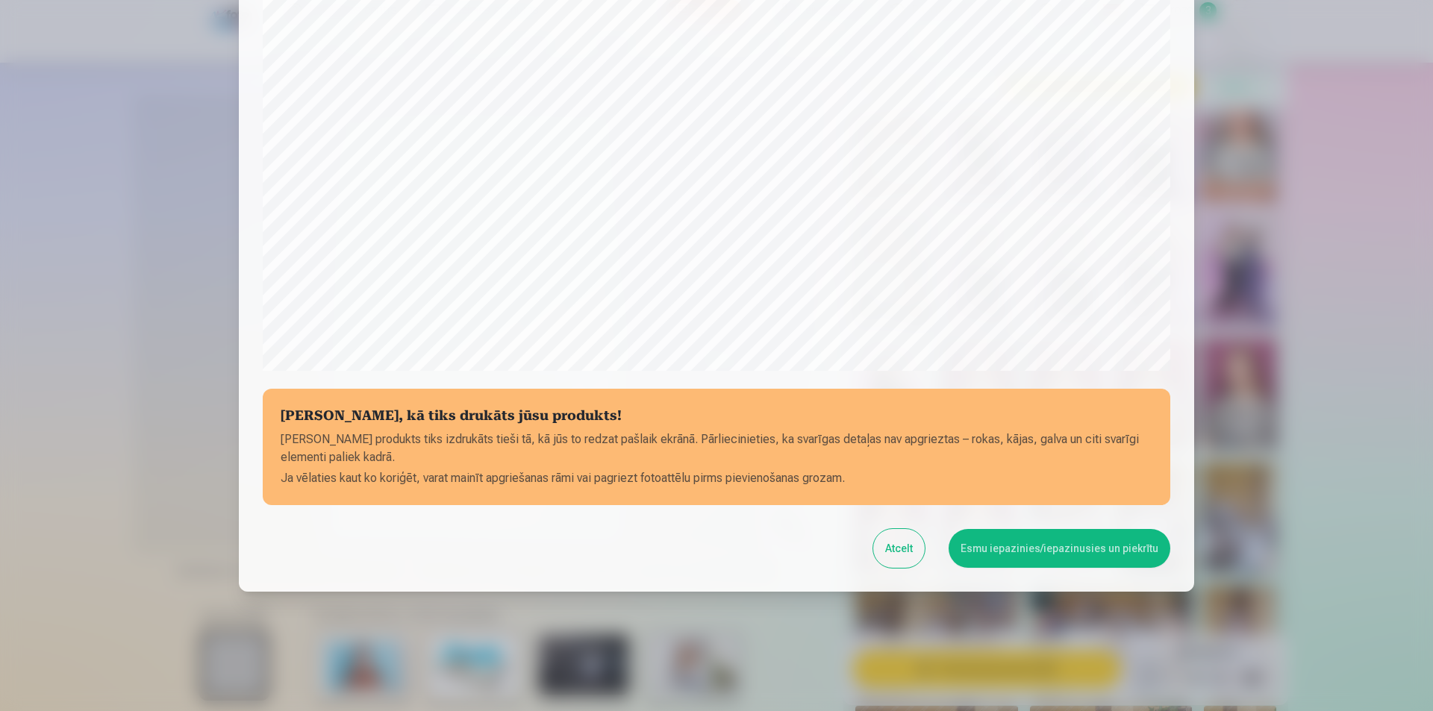
click at [1062, 553] on button "Esmu iepazinies/iepazinusies un piekrītu" at bounding box center [1060, 548] width 222 height 39
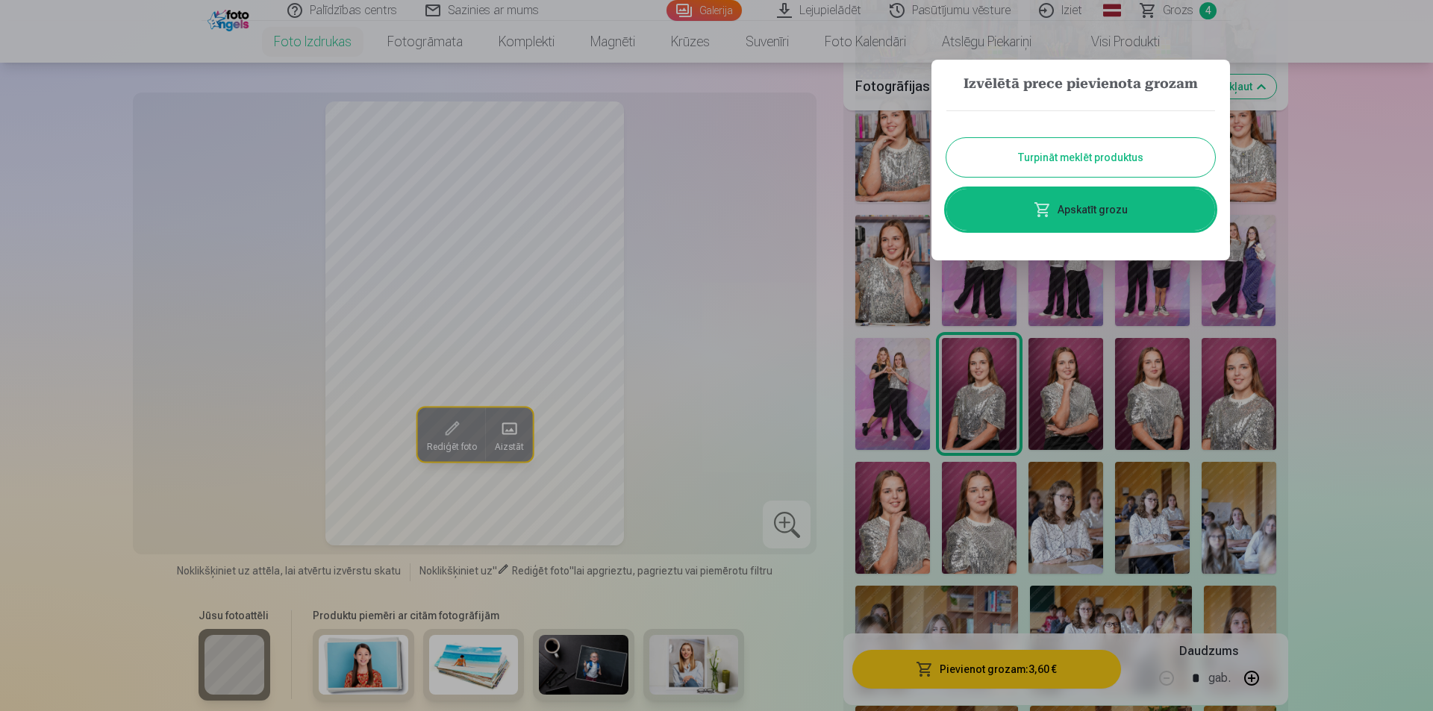
click at [1429, 221] on div at bounding box center [716, 355] width 1433 height 711
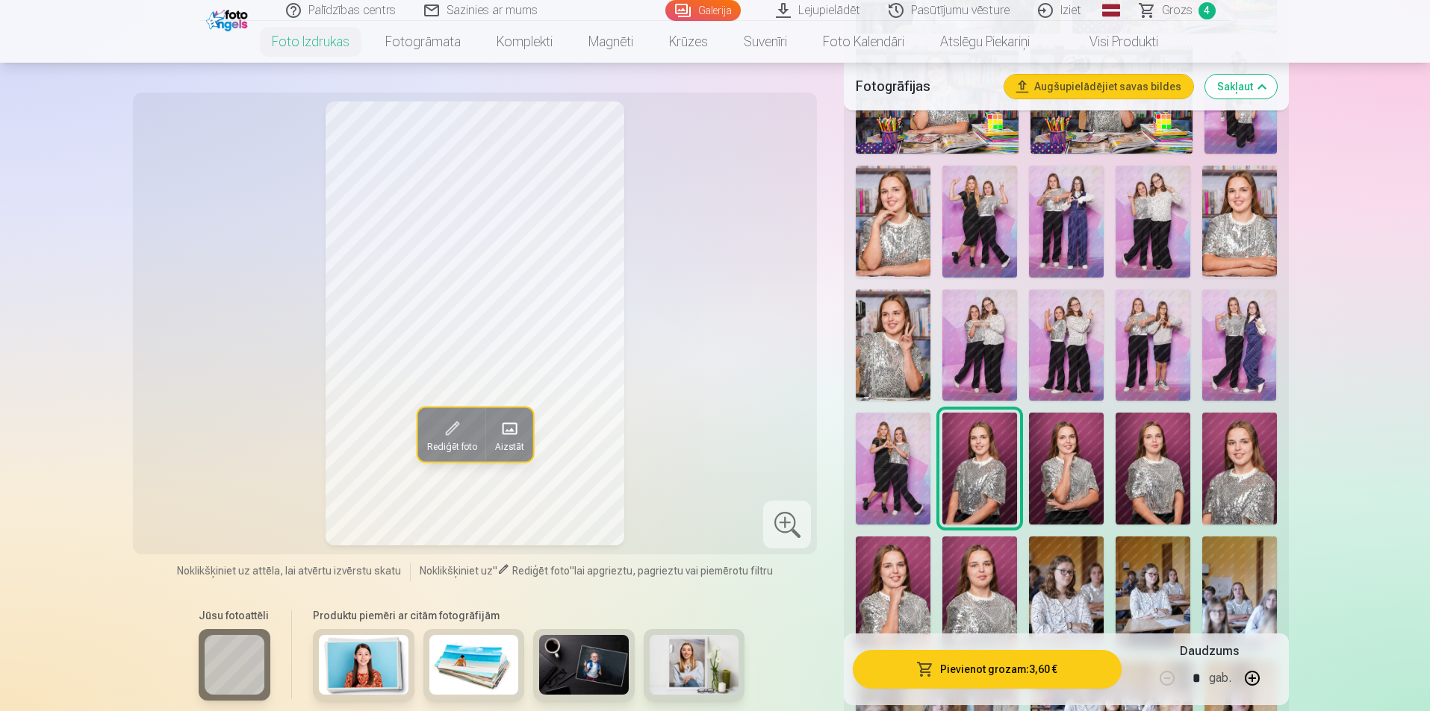
scroll to position [672, 0]
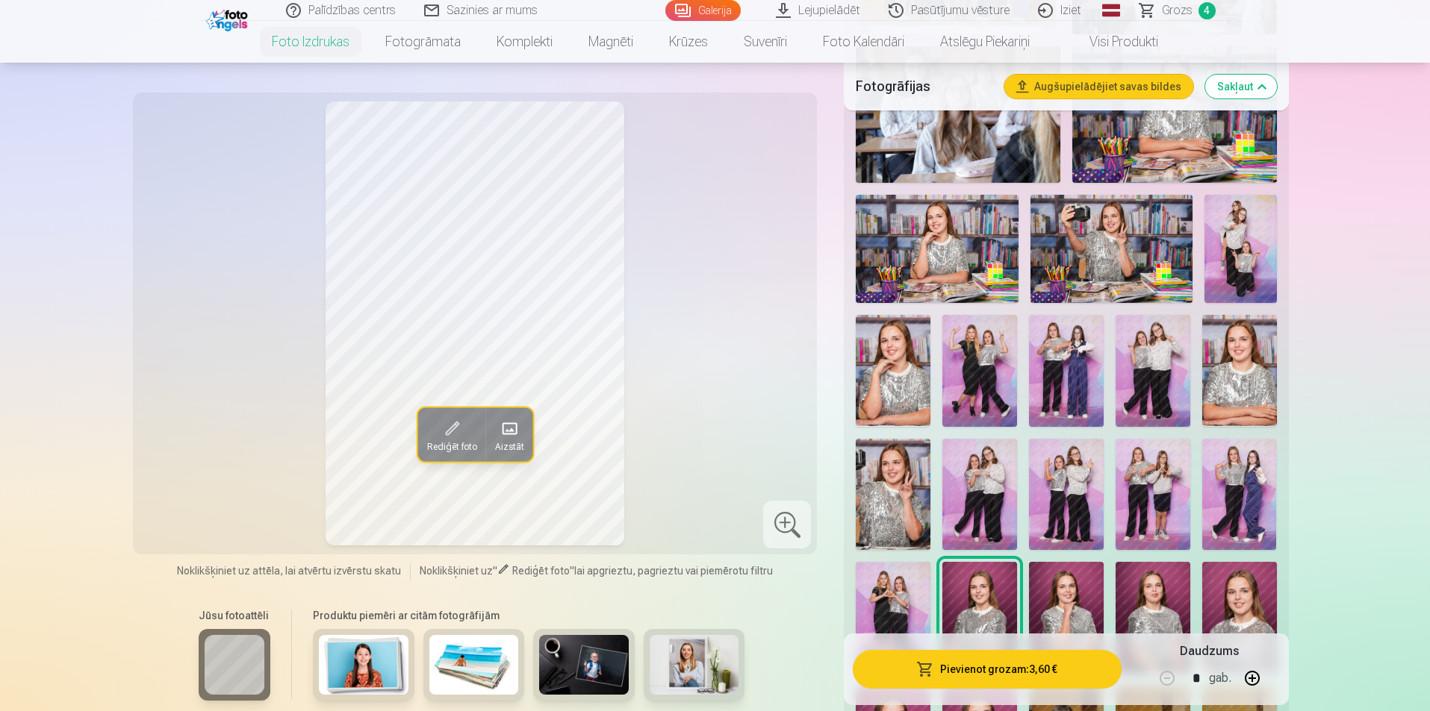
click at [1236, 236] on img at bounding box center [1240, 249] width 72 height 108
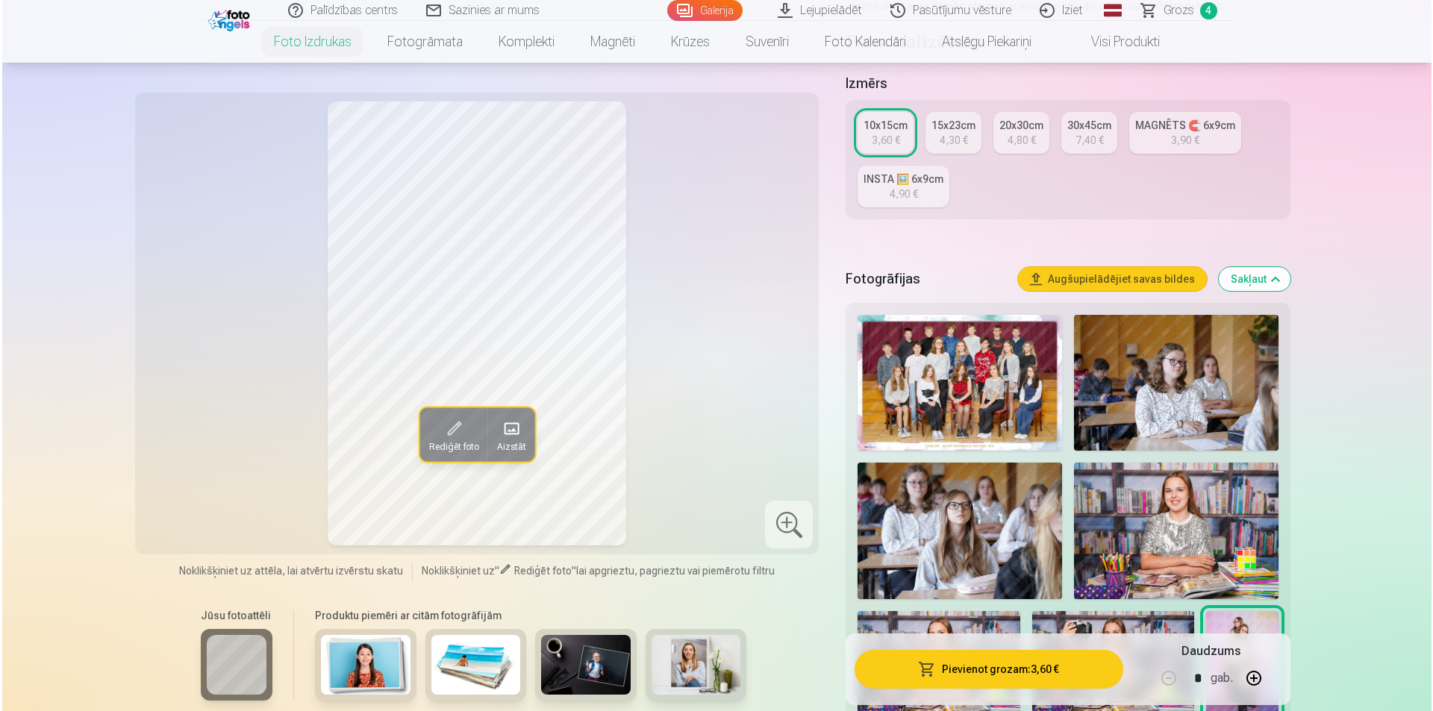
scroll to position [224, 0]
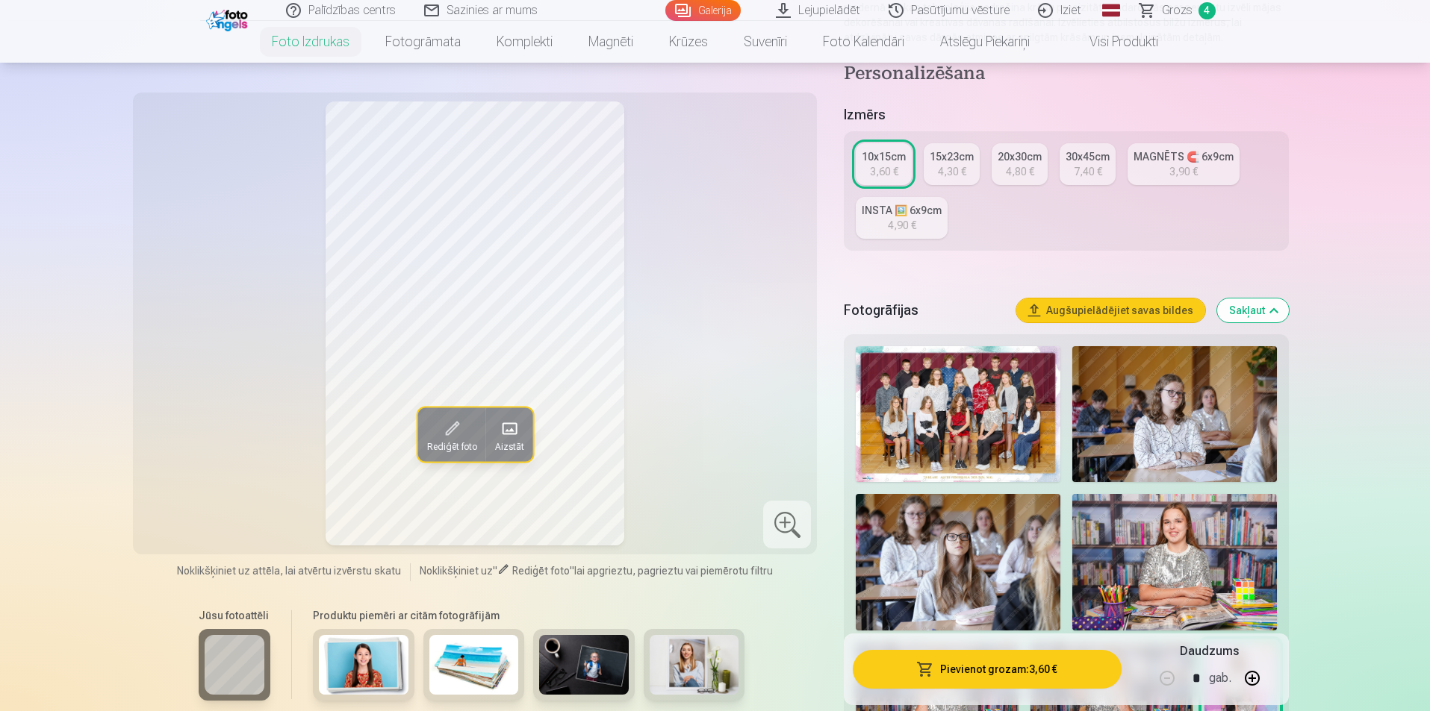
click at [983, 668] on button "Pievienot grozam : 3,60 €" at bounding box center [987, 669] width 268 height 39
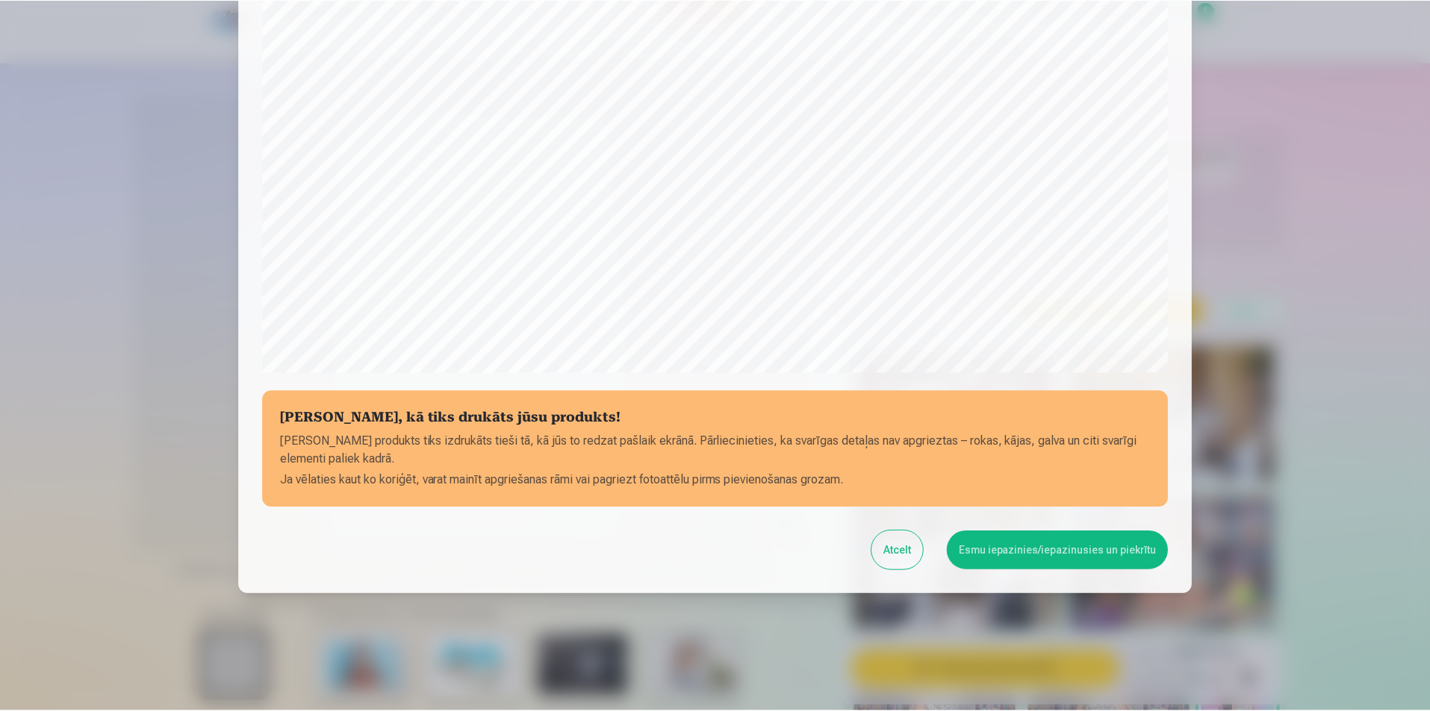
scroll to position [364, 0]
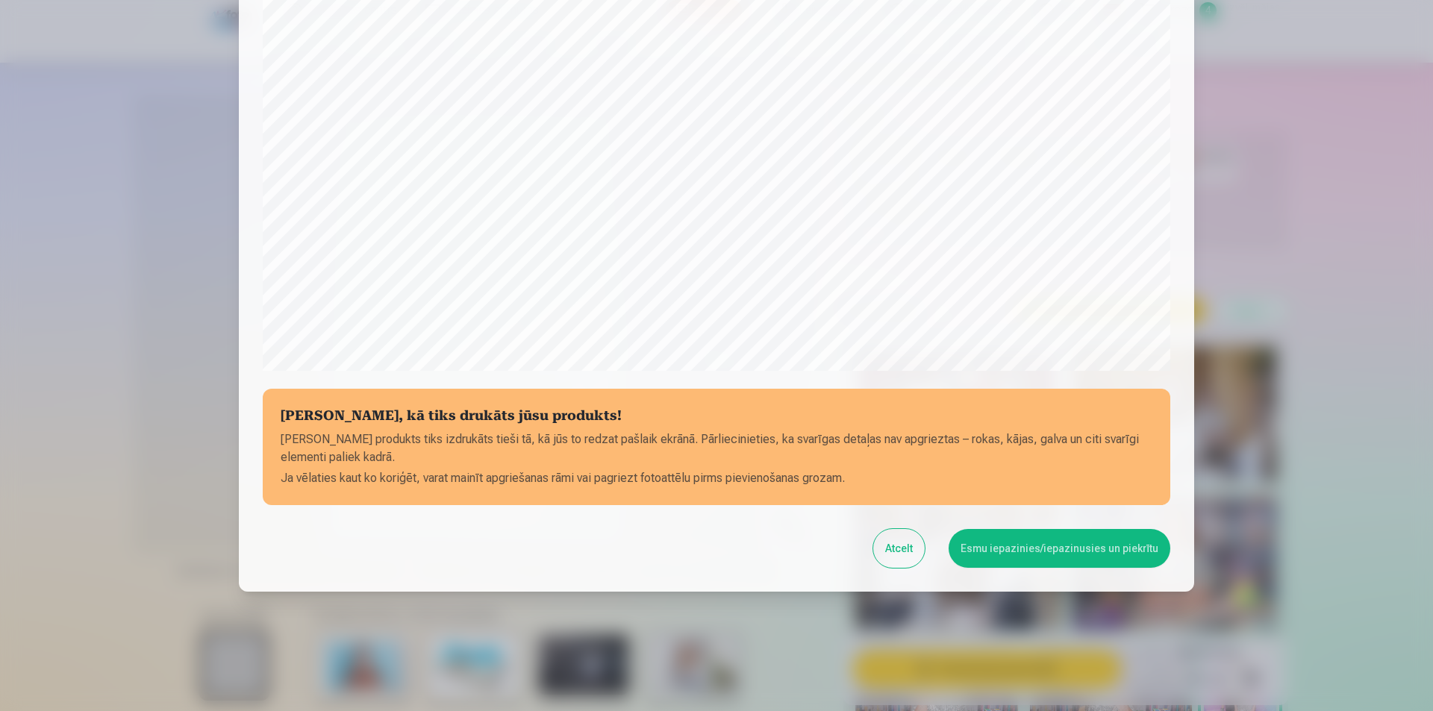
click at [1103, 546] on button "Esmu iepazinies/iepazinusies un piekrītu" at bounding box center [1060, 548] width 222 height 39
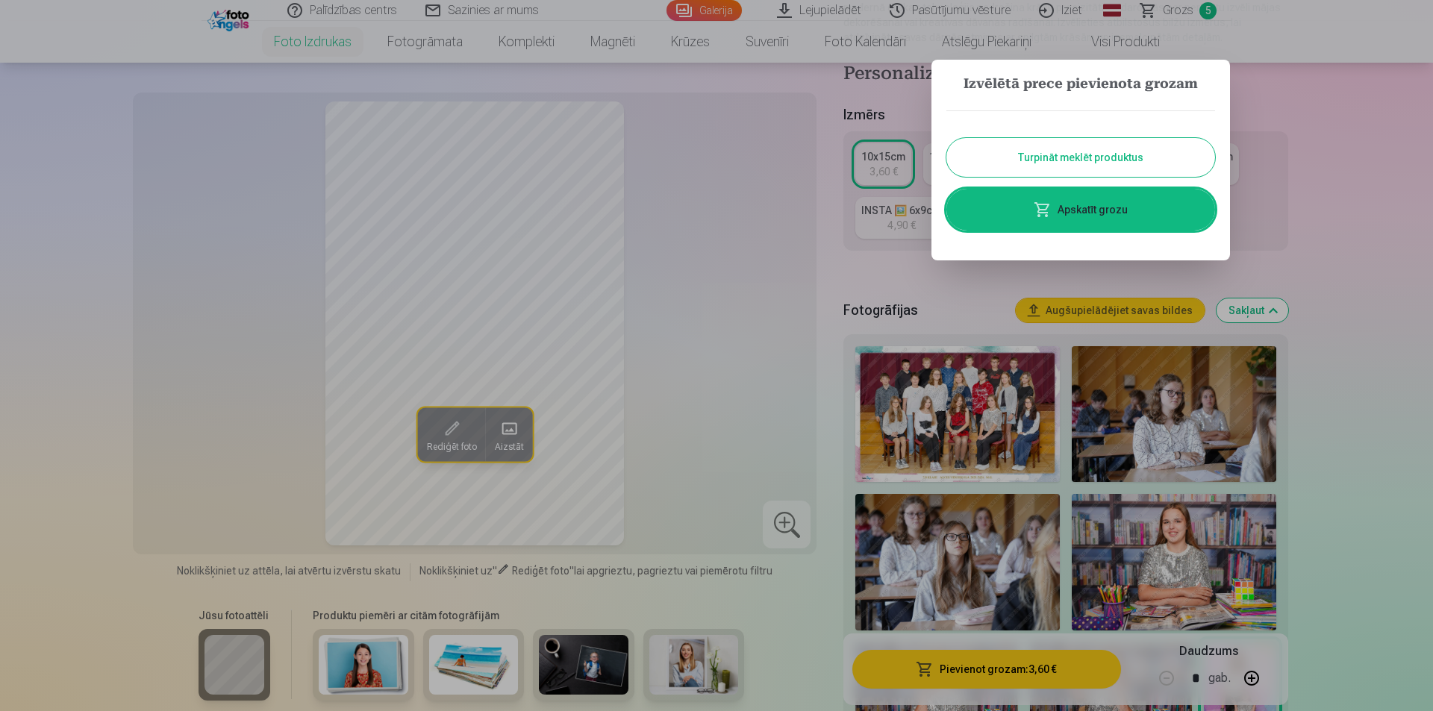
click at [1326, 175] on div at bounding box center [716, 355] width 1433 height 711
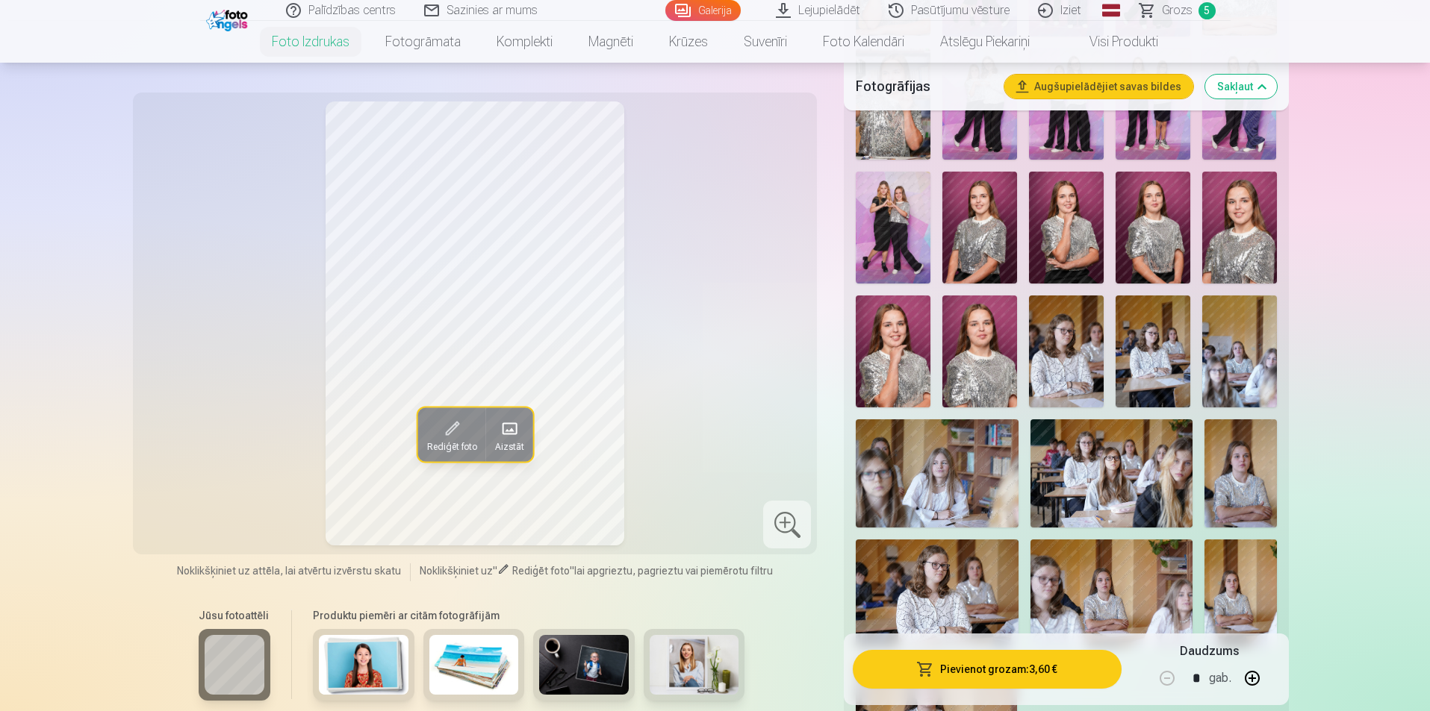
scroll to position [821, 0]
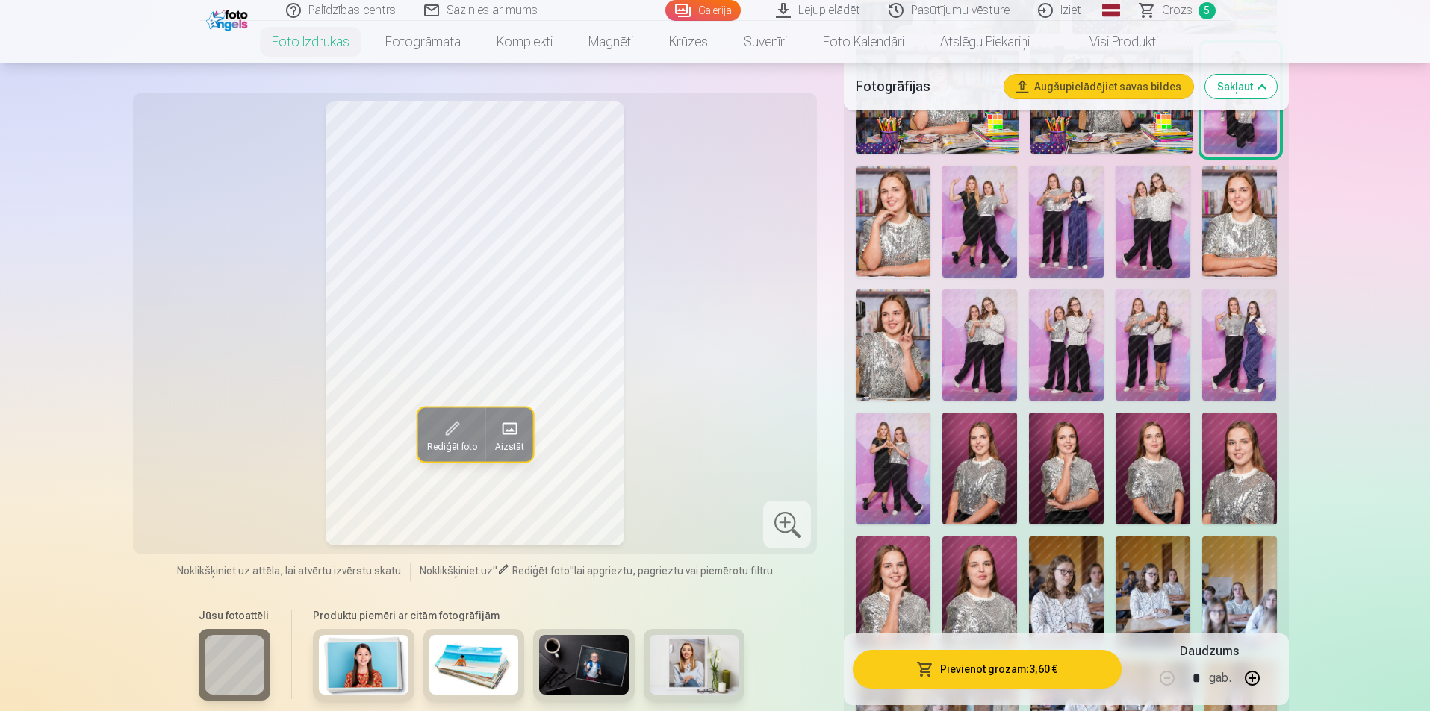
click at [1181, 7] on span "Grozs" at bounding box center [1177, 10] width 31 height 18
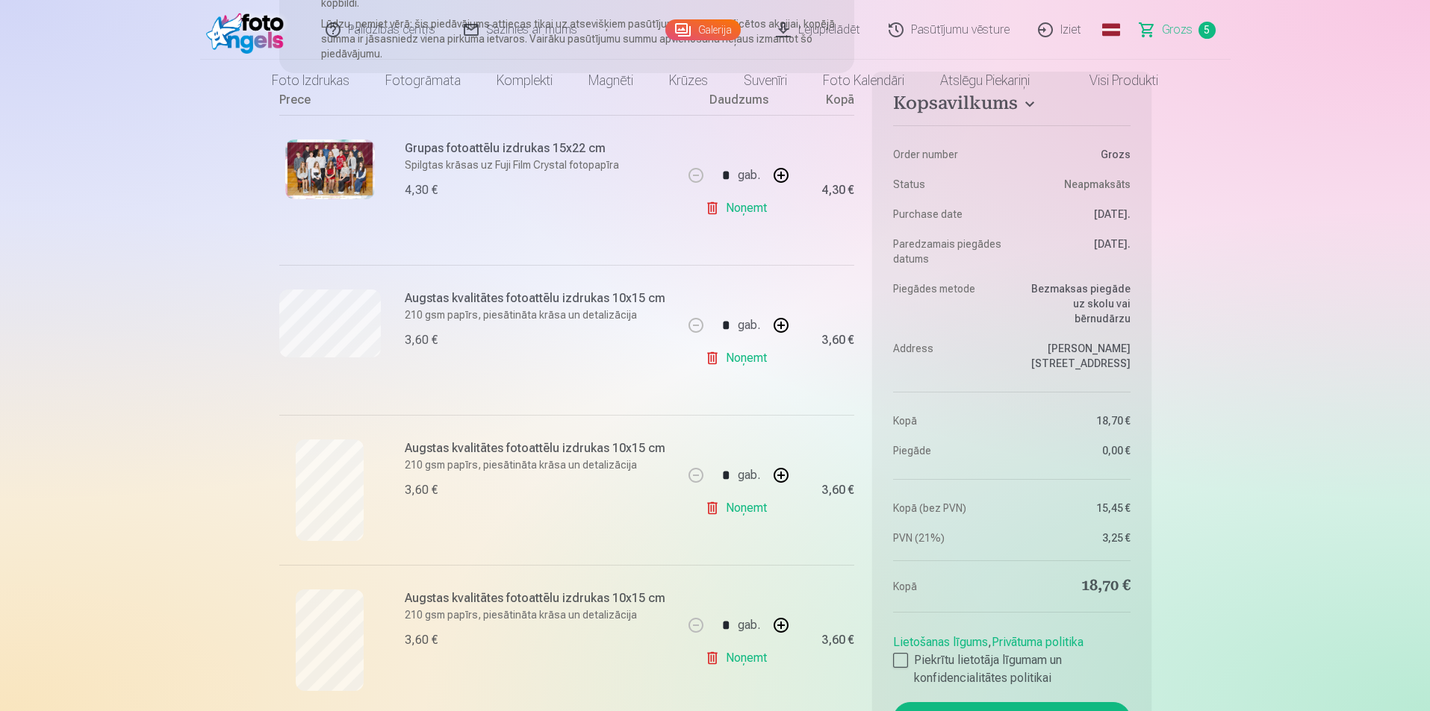
scroll to position [523, 0]
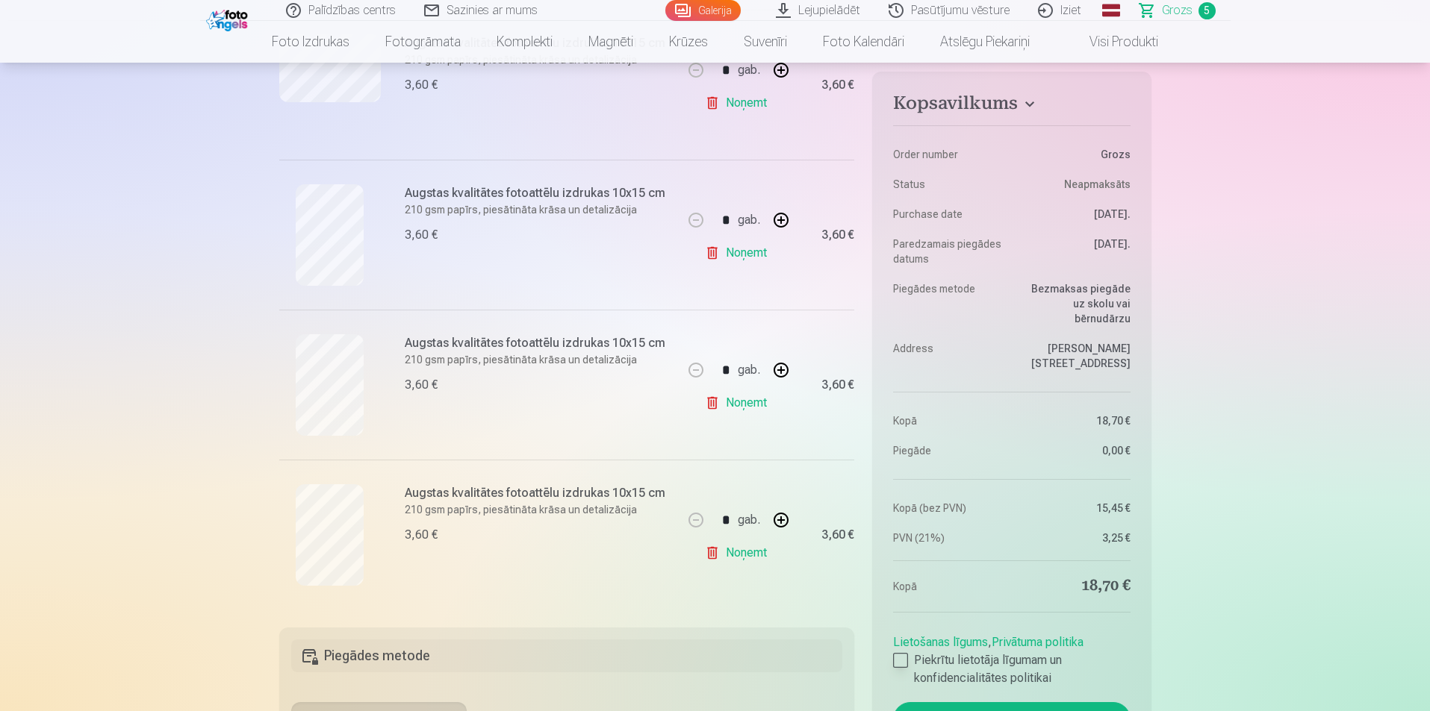
click at [903, 653] on div at bounding box center [900, 660] width 15 height 15
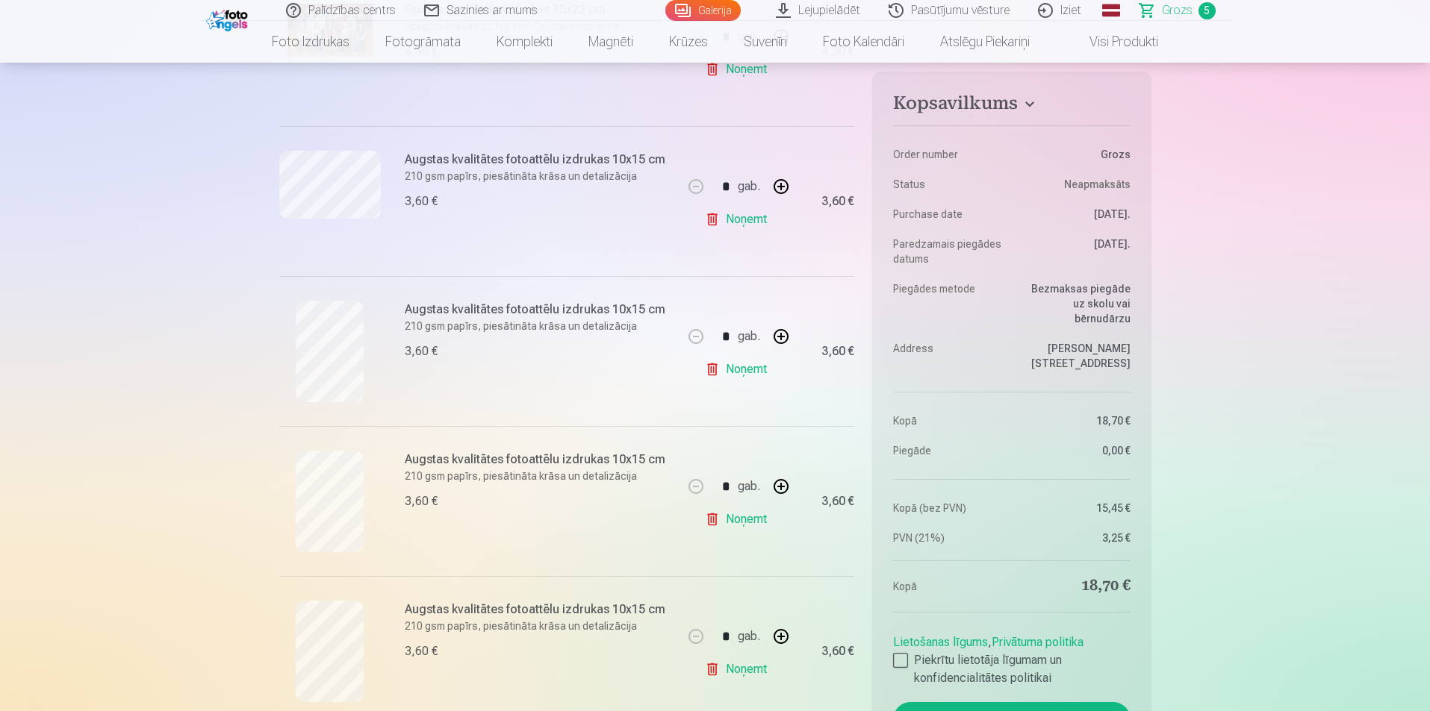
scroll to position [672, 0]
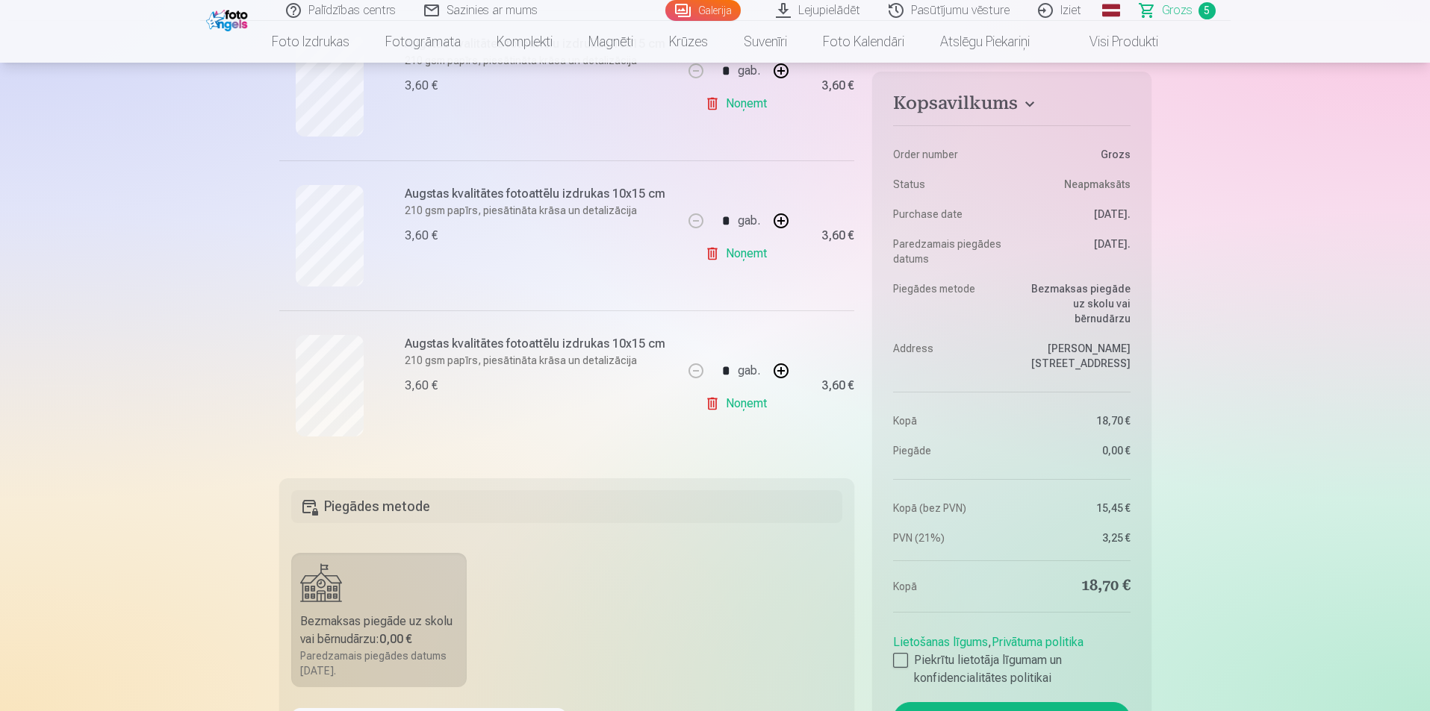
click at [1043, 703] on button "Maksāt" at bounding box center [1011, 720] width 237 height 34
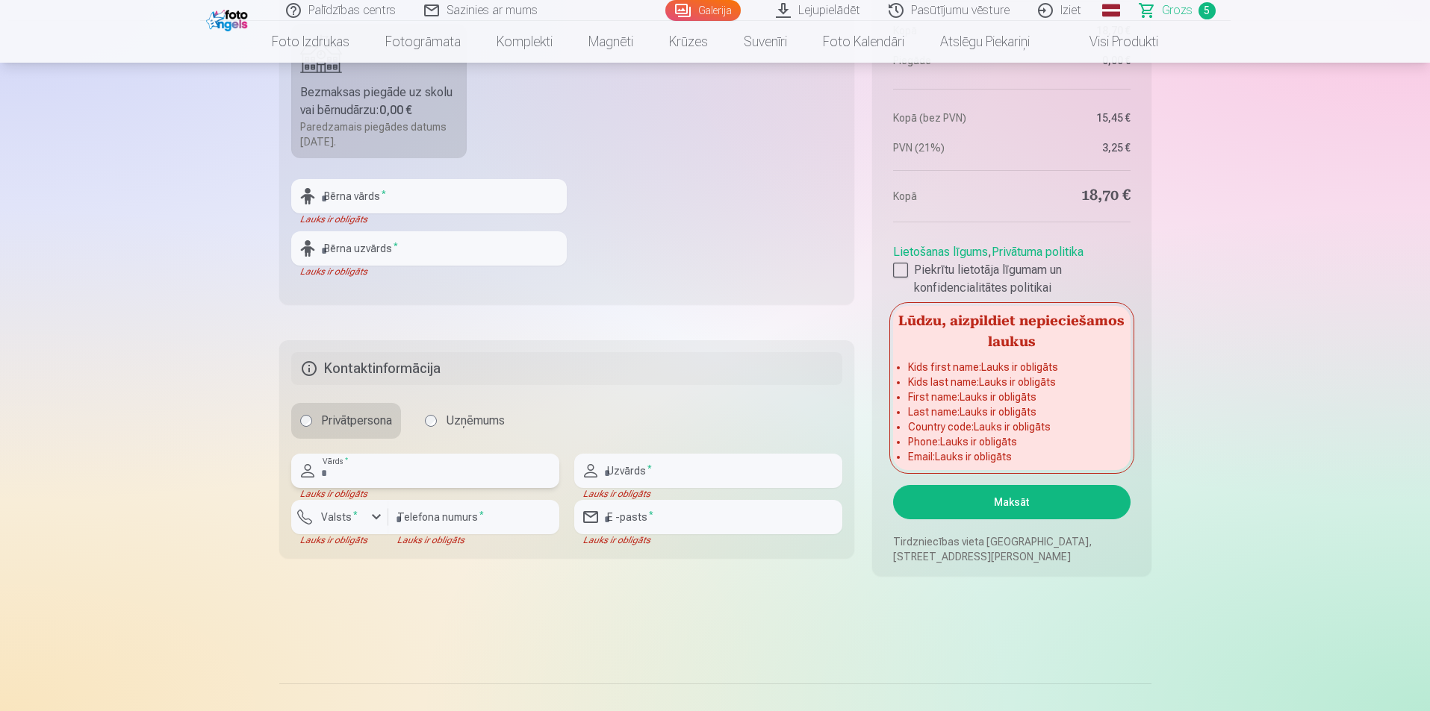
scroll to position [1093, 0]
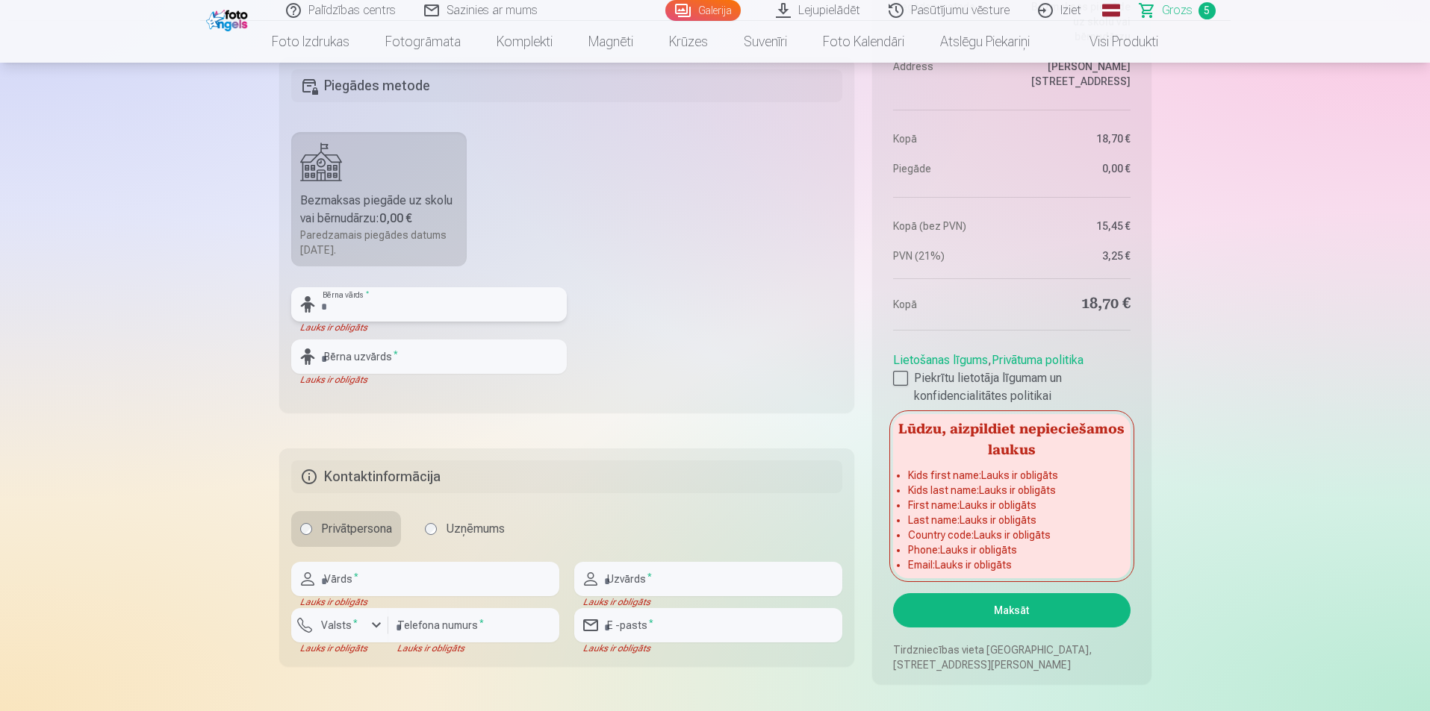
click at [401, 311] on input "text" at bounding box center [428, 304] width 275 height 34
click at [416, 294] on input "text" at bounding box center [428, 304] width 275 height 34
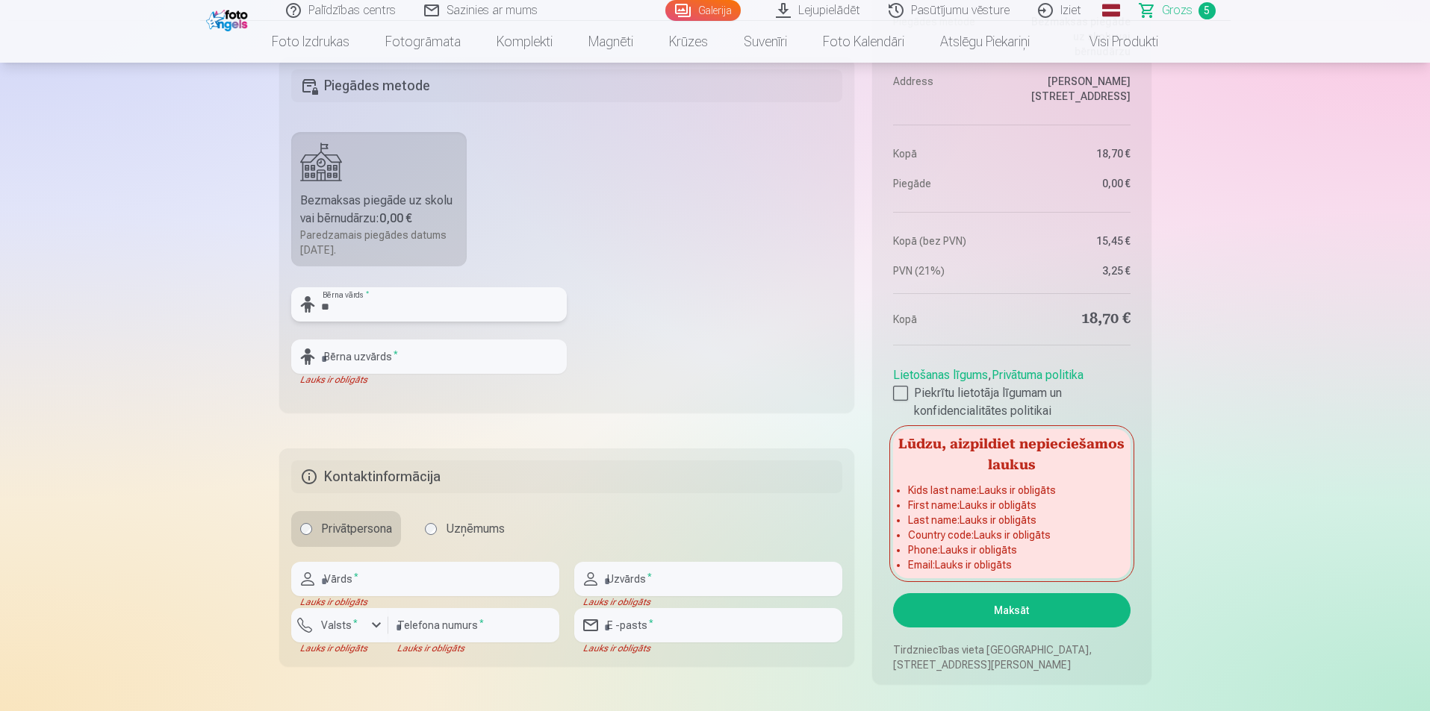
type input "*"
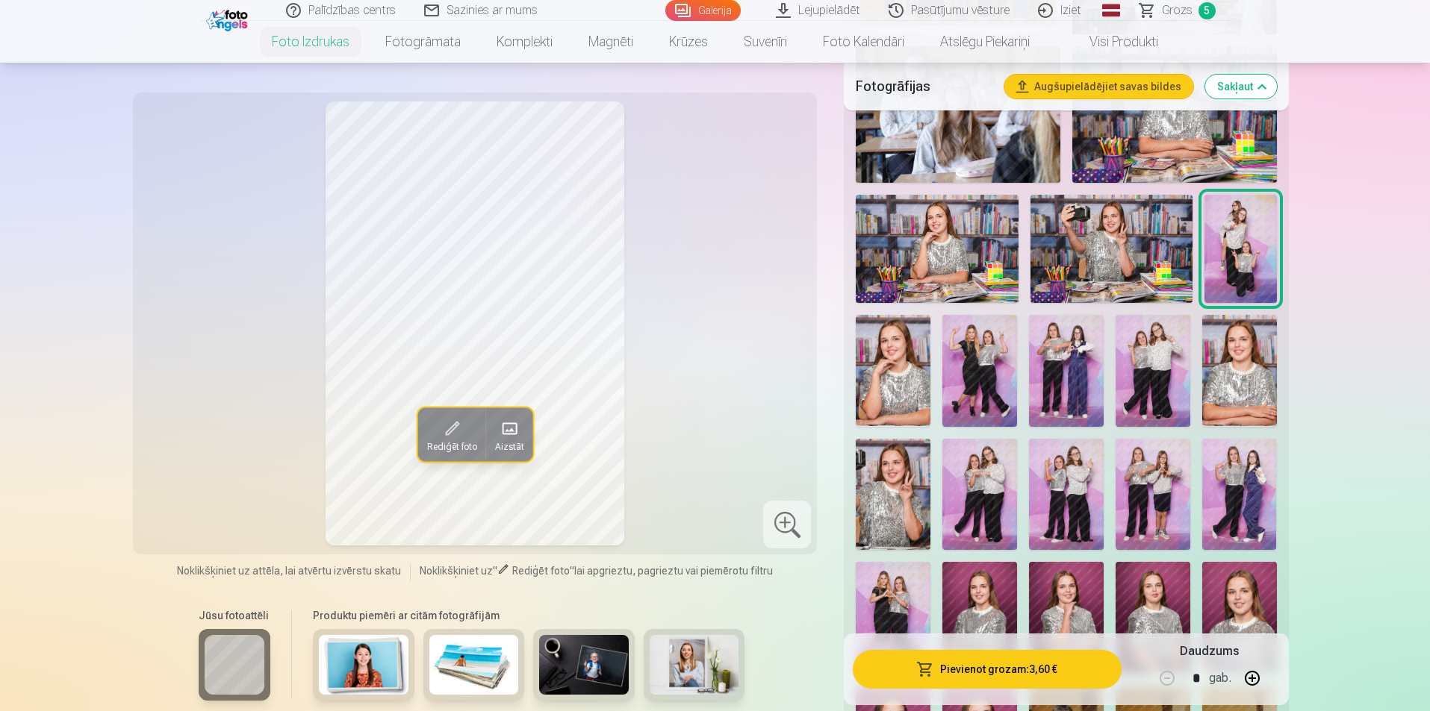
scroll to position [299, 0]
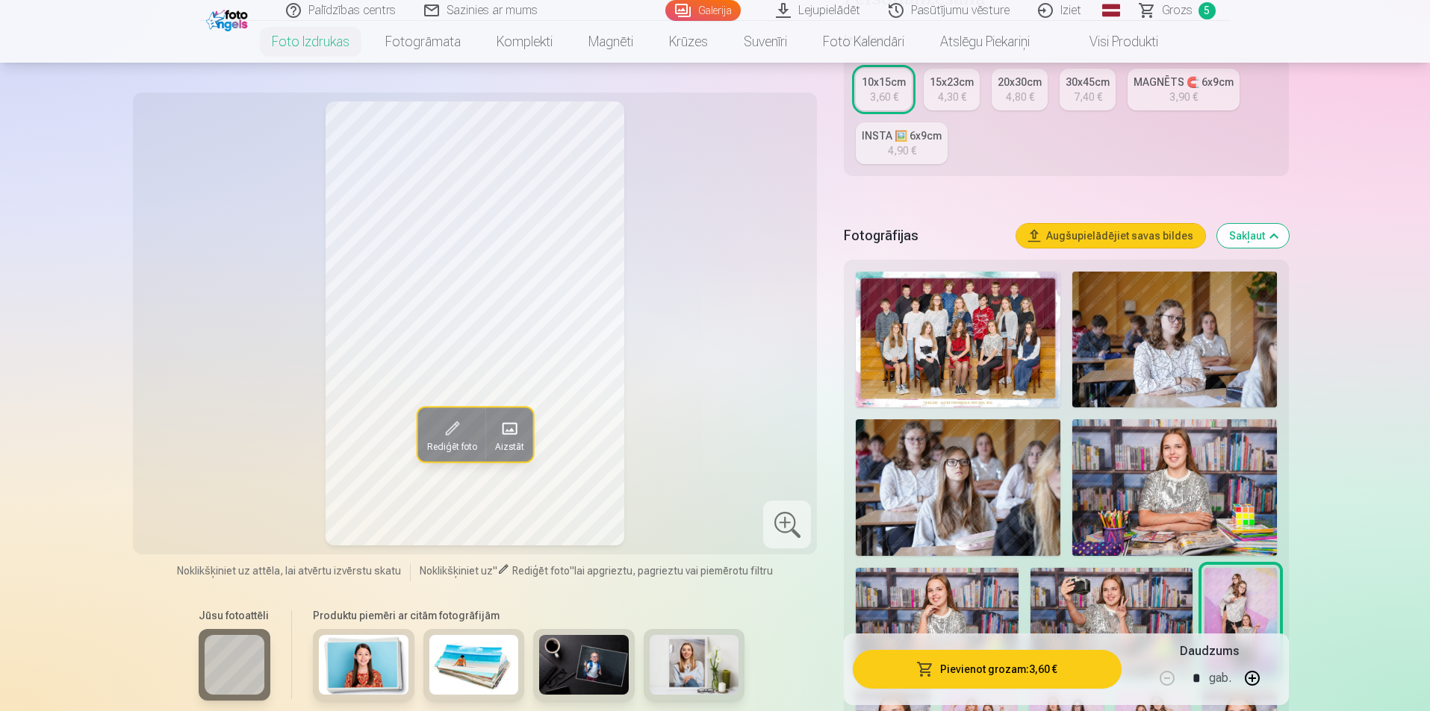
click at [1186, 19] on span "Grozs" at bounding box center [1177, 10] width 31 height 18
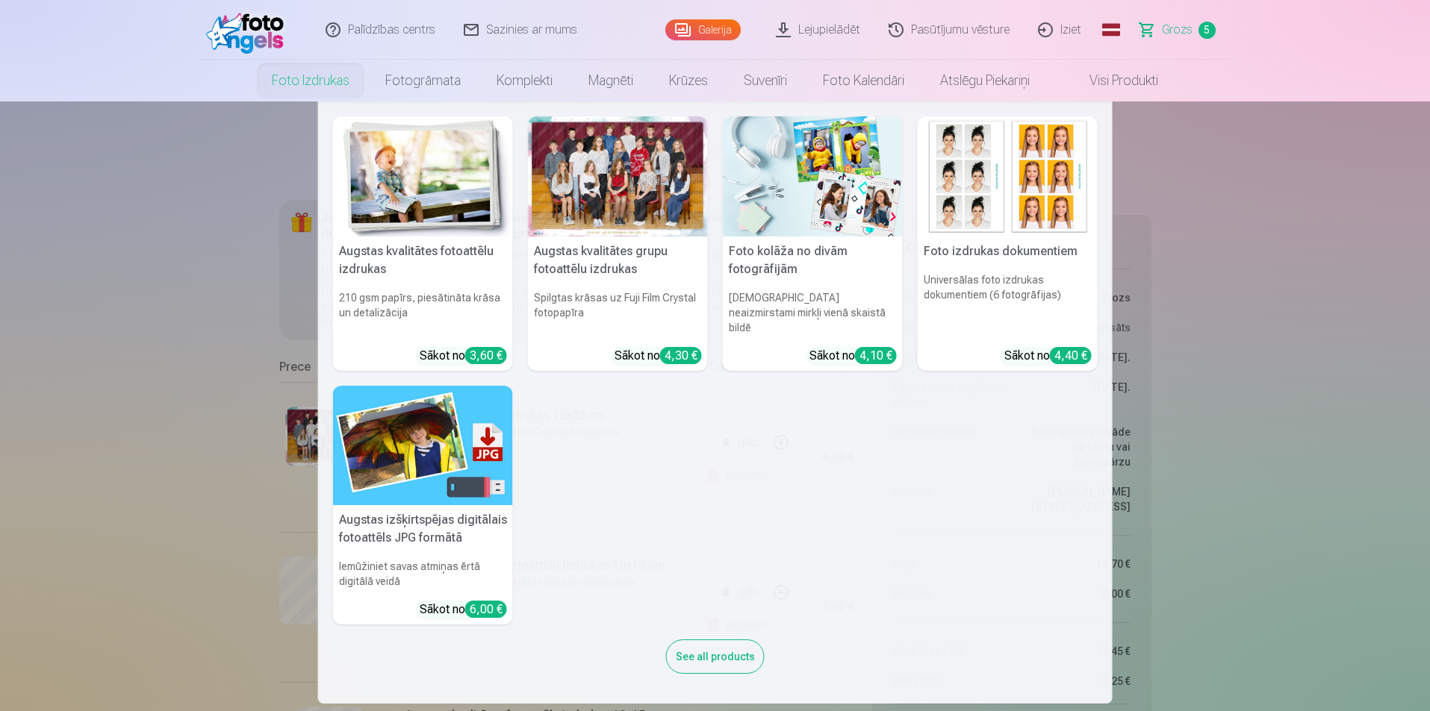
click at [291, 88] on link "Foto izdrukas" at bounding box center [310, 81] width 113 height 42
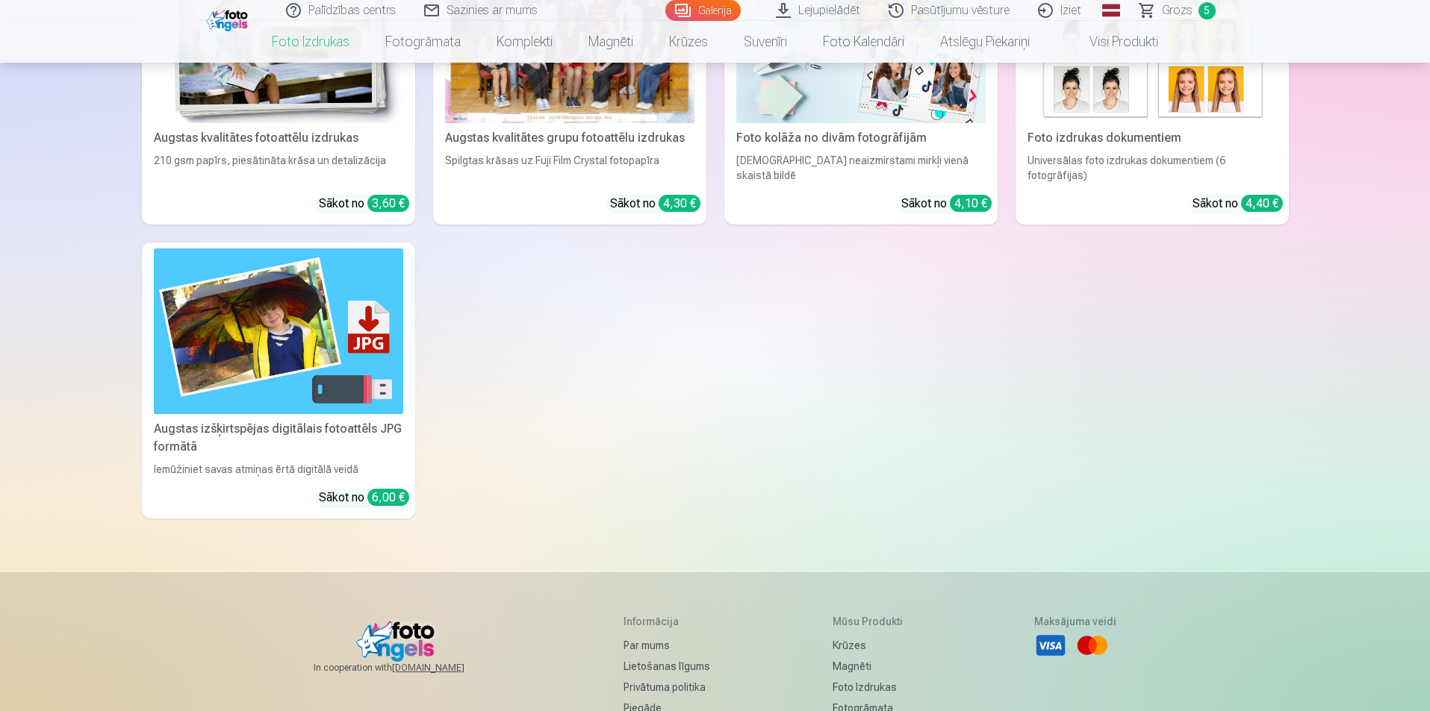
scroll to position [94, 0]
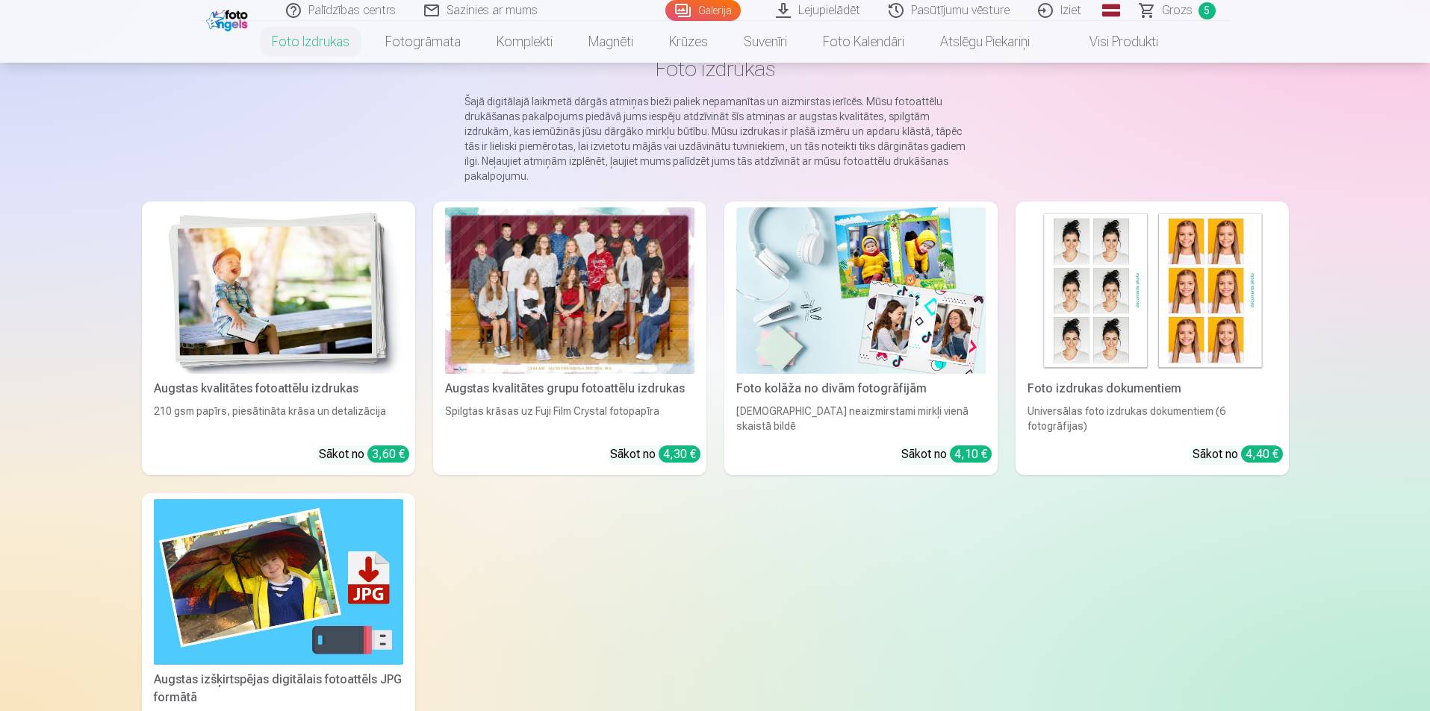
click at [1183, 16] on span "Grozs" at bounding box center [1177, 10] width 31 height 18
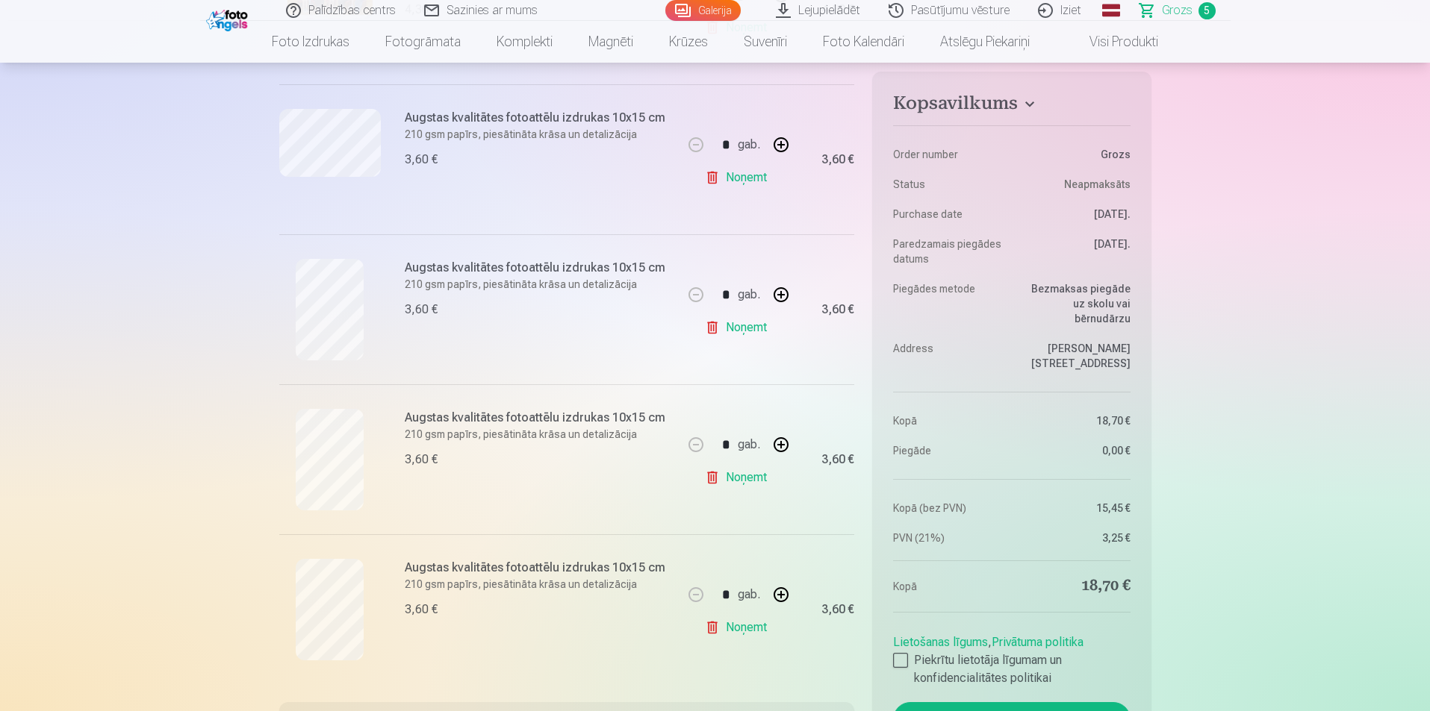
scroll to position [149, 0]
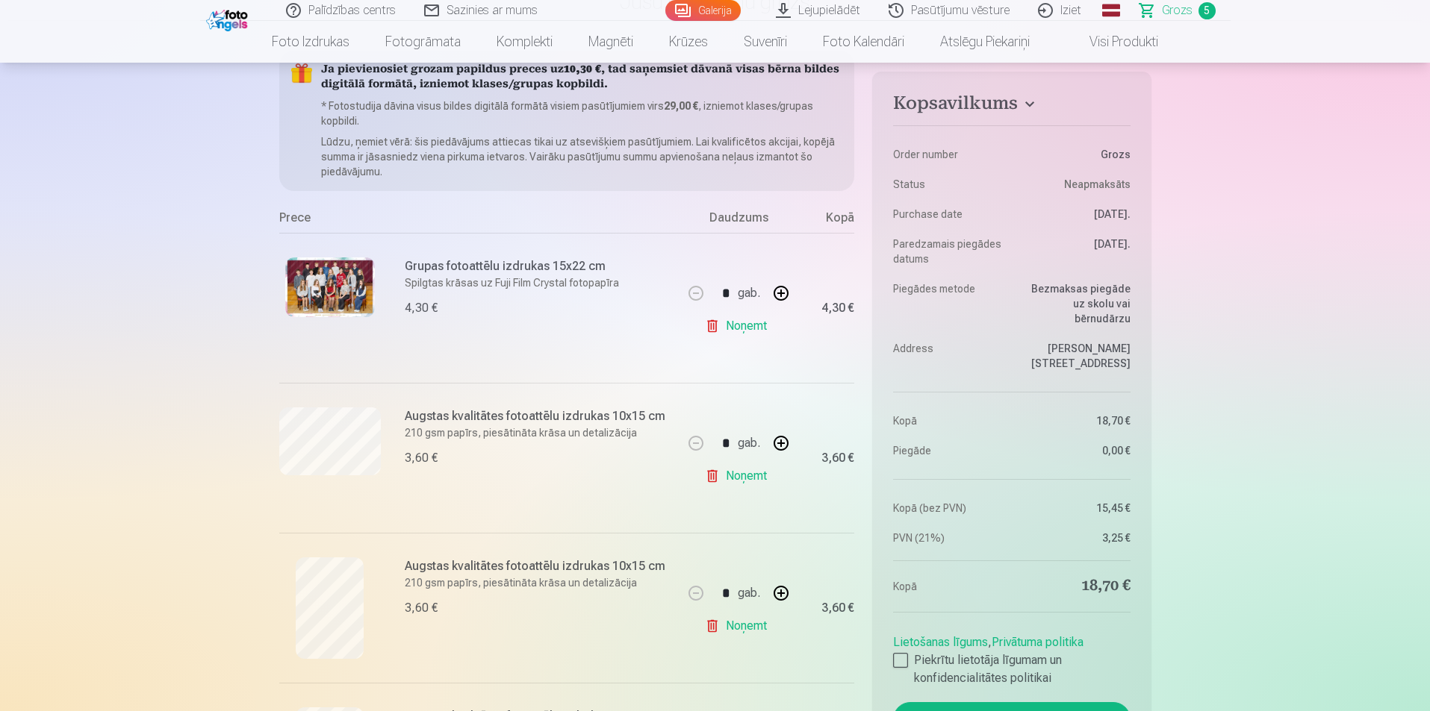
click at [767, 326] on link "Noņemt" at bounding box center [739, 326] width 68 height 30
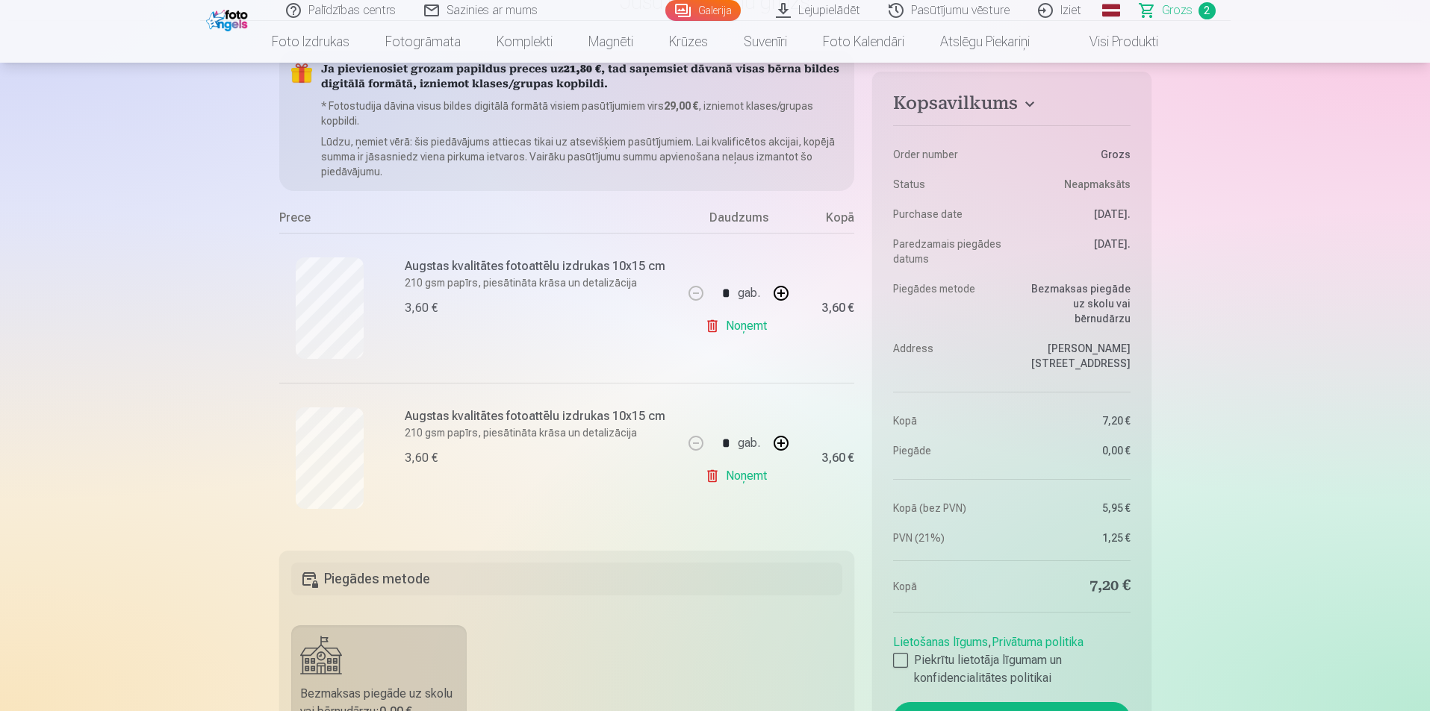
click at [767, 326] on link "Noņemt" at bounding box center [739, 326] width 68 height 30
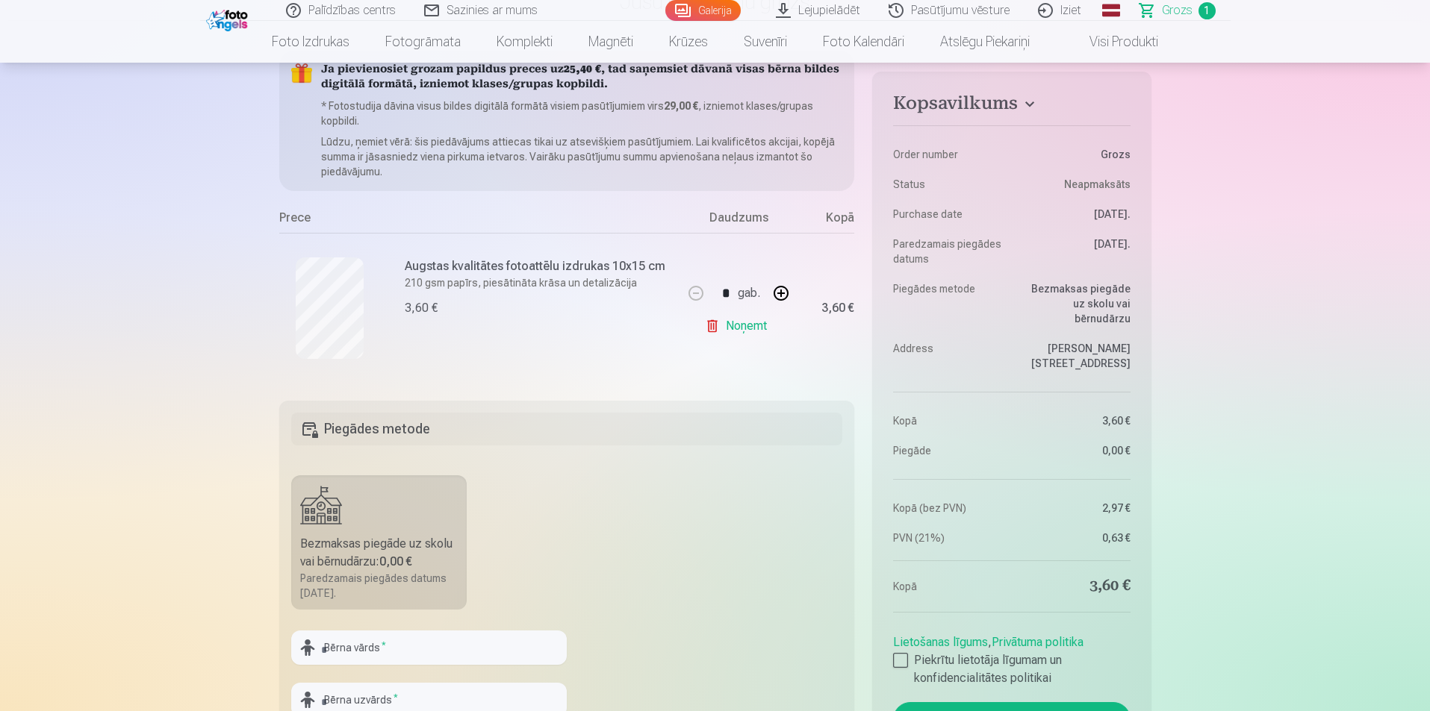
click at [767, 326] on link "Noņemt" at bounding box center [739, 326] width 68 height 30
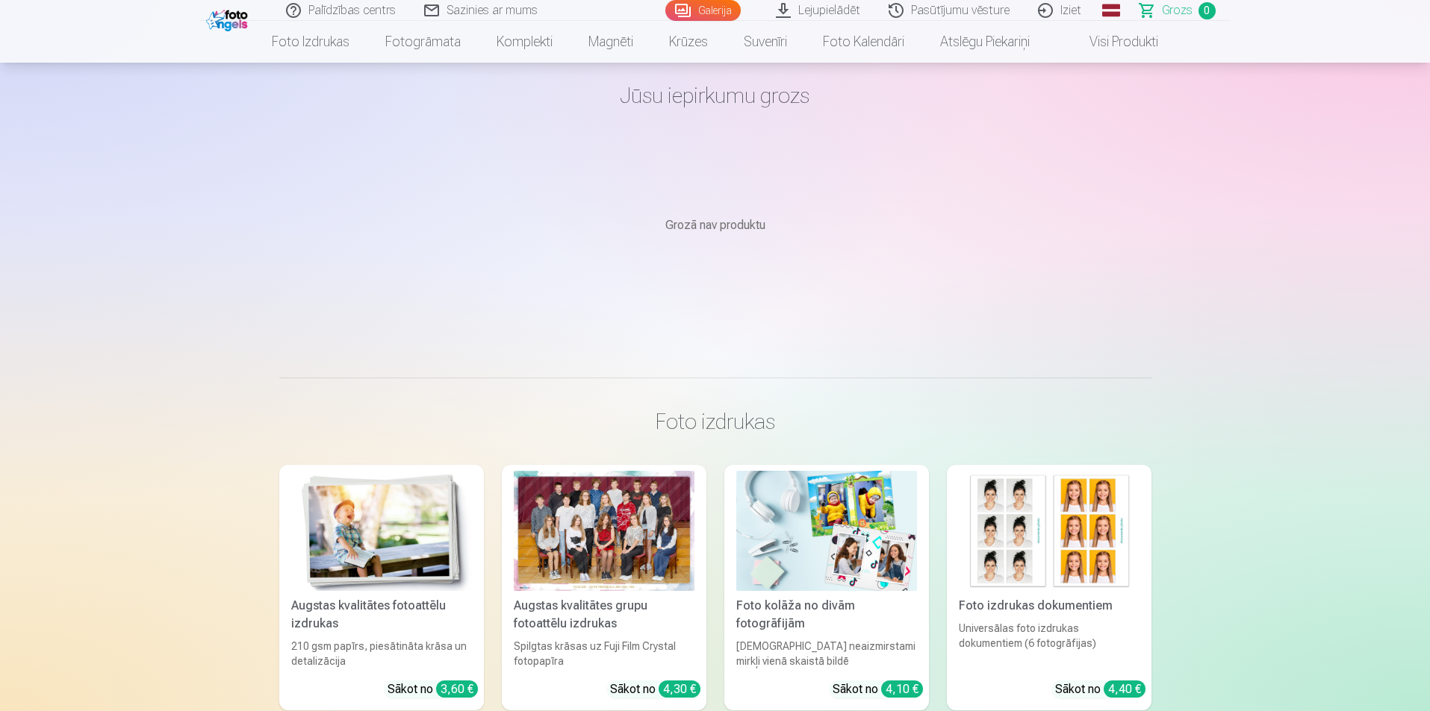
scroll to position [0, 0]
